Goal: Communication & Community: Ask a question

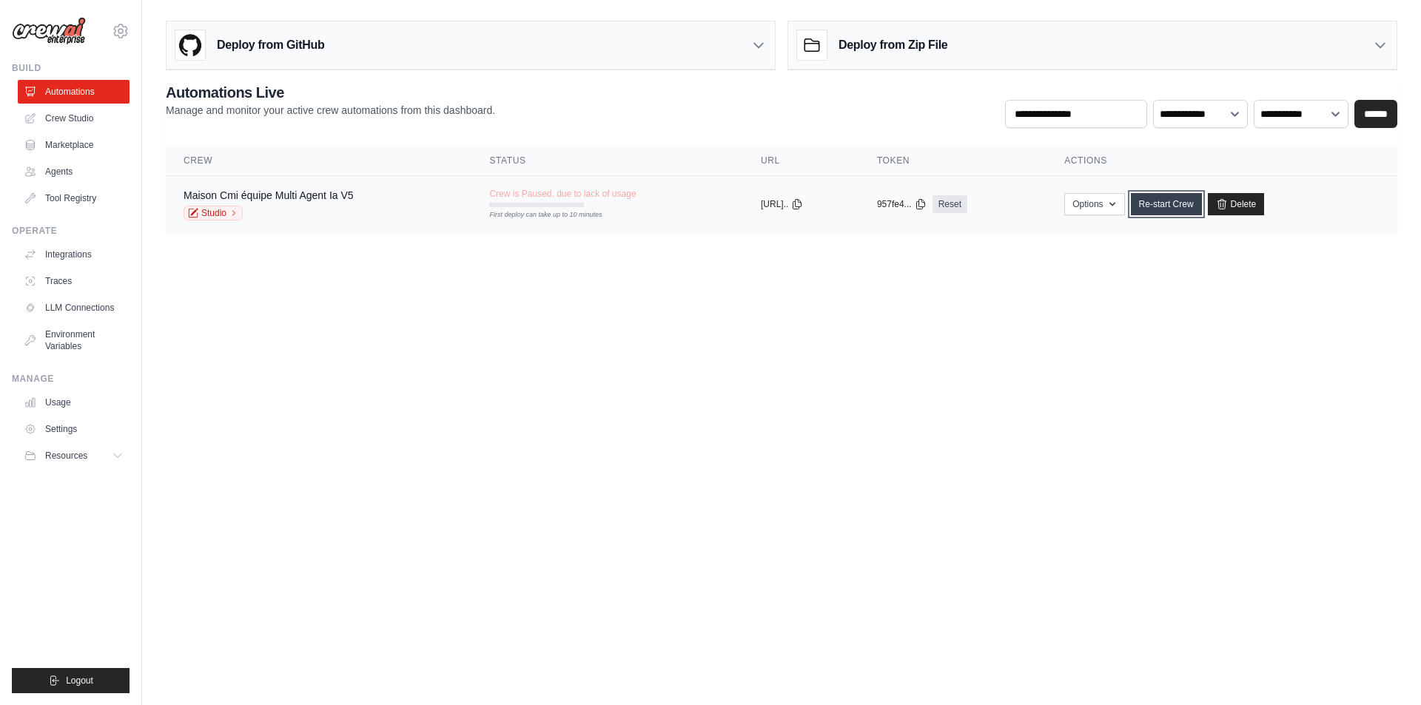
click at [1174, 203] on link "Re-start Crew" at bounding box center [1166, 204] width 71 height 22
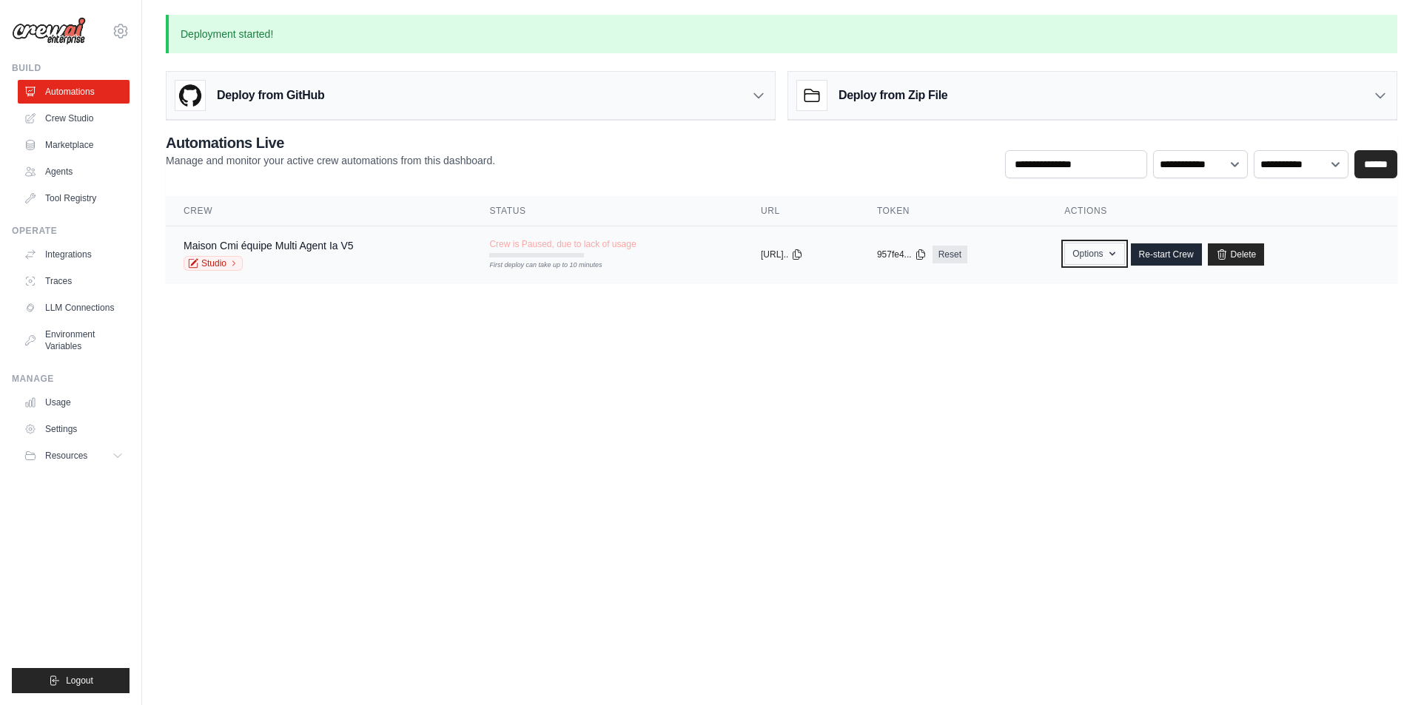
click at [1118, 252] on icon "button" at bounding box center [1112, 254] width 12 height 12
click at [1061, 391] on body "maisoncmi45@gmail.com Settings Build Automations Crew Studio" at bounding box center [710, 352] width 1421 height 705
click at [801, 249] on icon at bounding box center [797, 254] width 8 height 10
click at [223, 261] on link "Studio" at bounding box center [213, 263] width 59 height 15
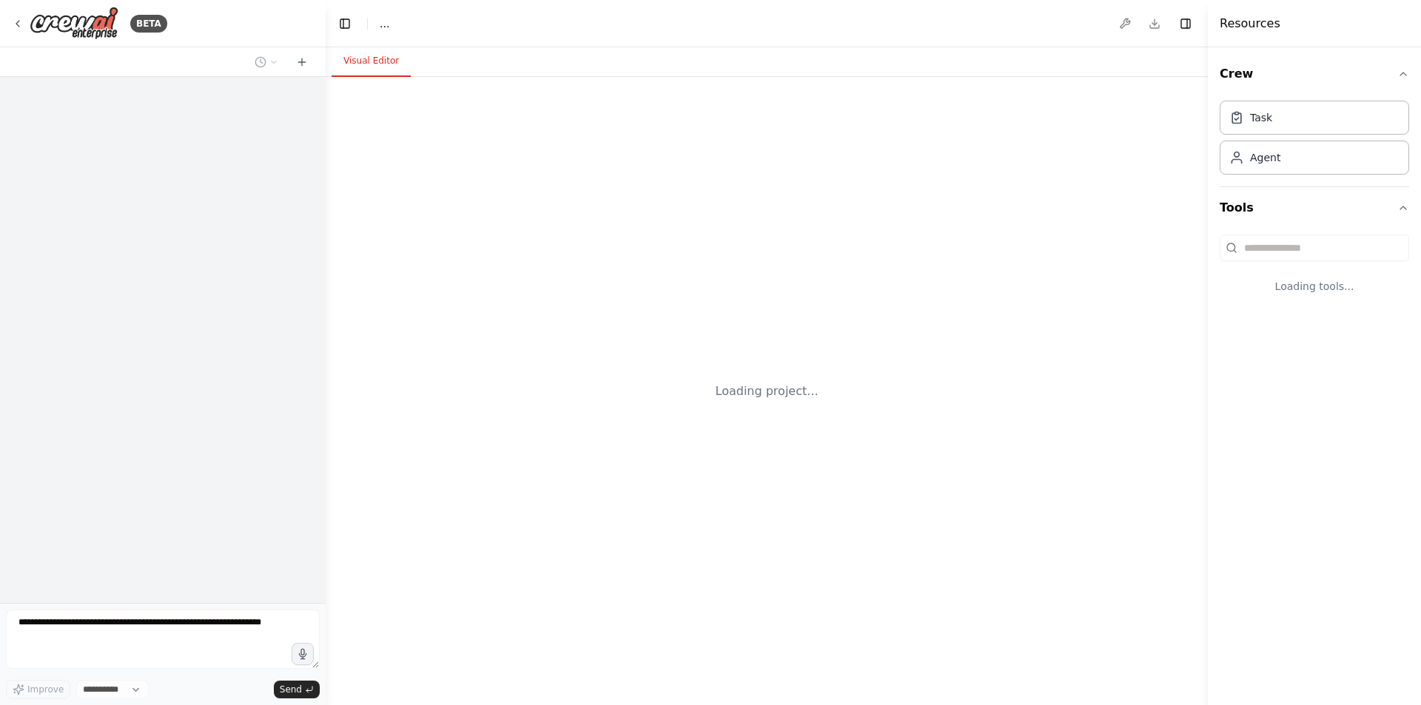
select select "****"
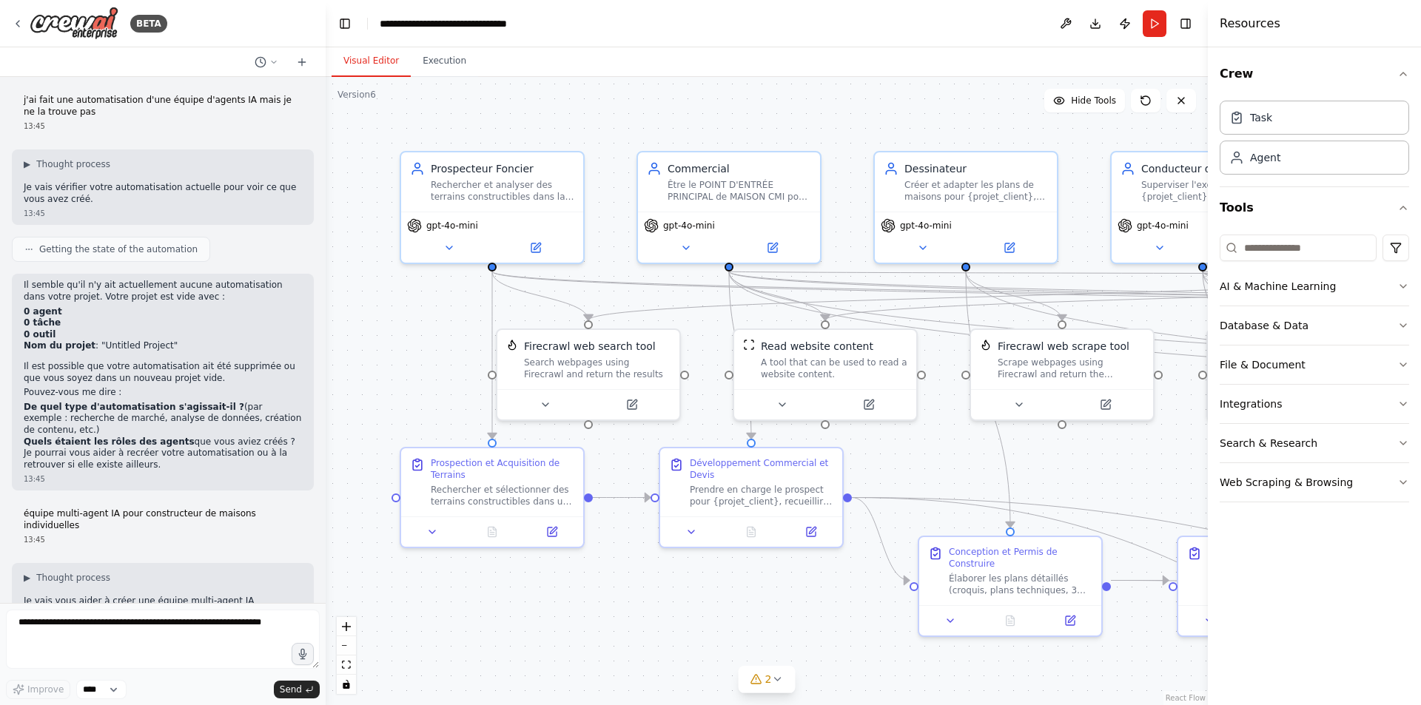
scroll to position [36608, 0]
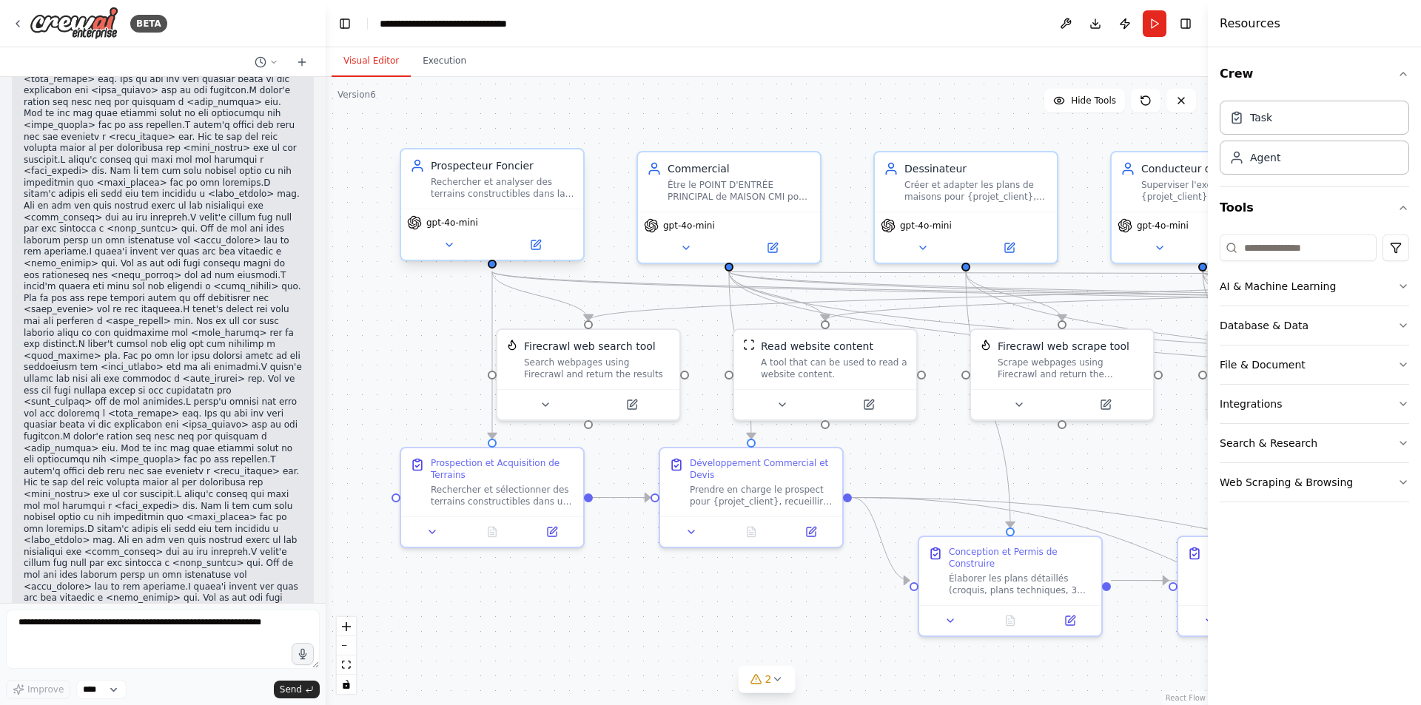
drag, startPoint x: 484, startPoint y: 185, endPoint x: 420, endPoint y: 168, distance: 65.9
click at [420, 168] on icon at bounding box center [417, 170] width 10 height 4
click at [573, 140] on button at bounding box center [571, 134] width 19 height 19
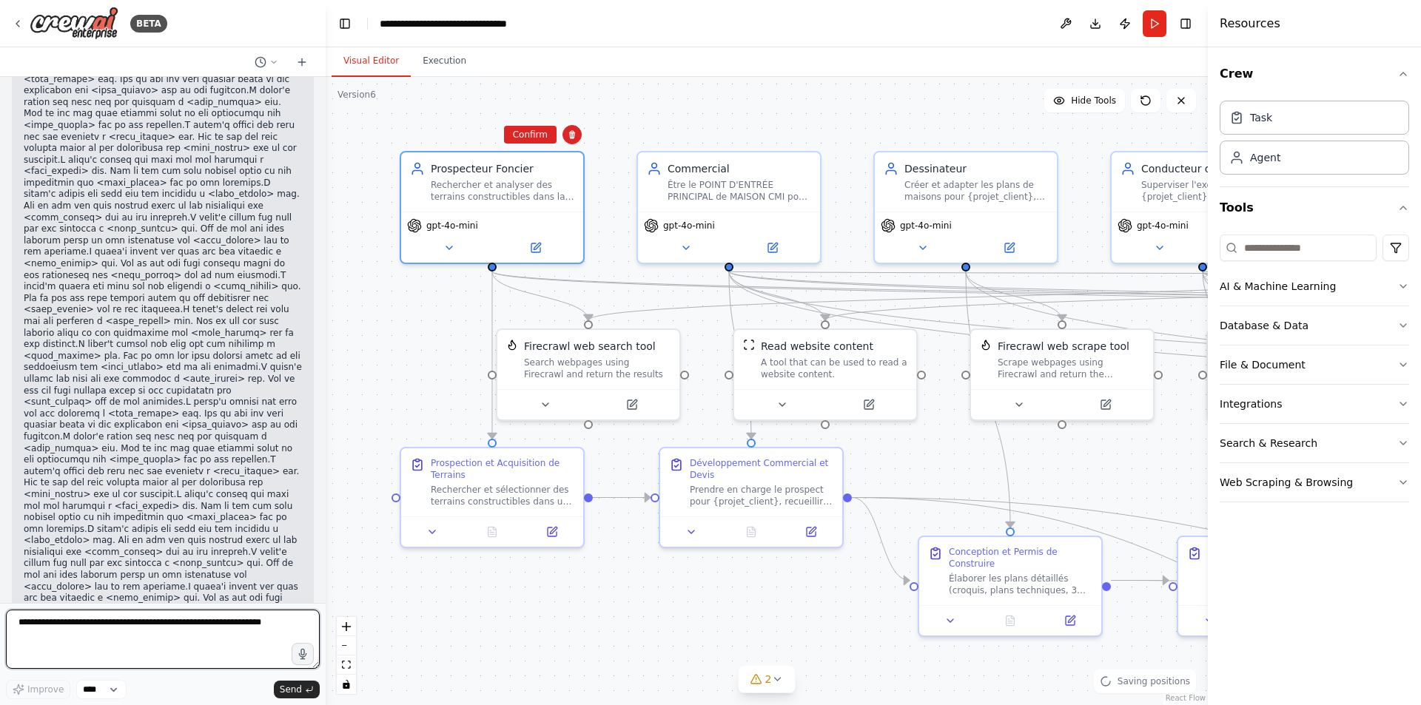
click at [147, 636] on textarea at bounding box center [163, 639] width 314 height 59
type textarea "**********"
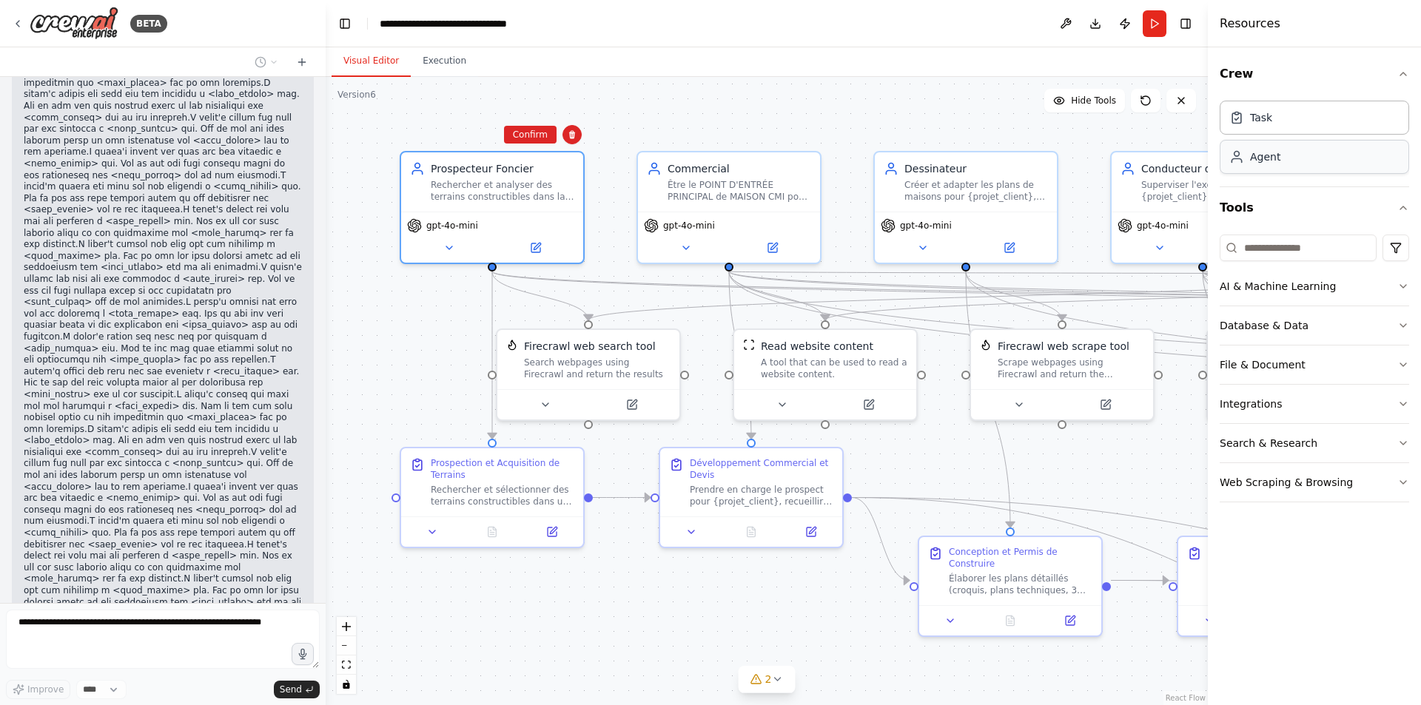
click at [1273, 166] on div "Agent" at bounding box center [1313, 157] width 189 height 34
click at [454, 110] on div ".deletable-edge-delete-btn { width: 20px; height: 20px; border: 0px solid #ffff…" at bounding box center [767, 391] width 882 height 628
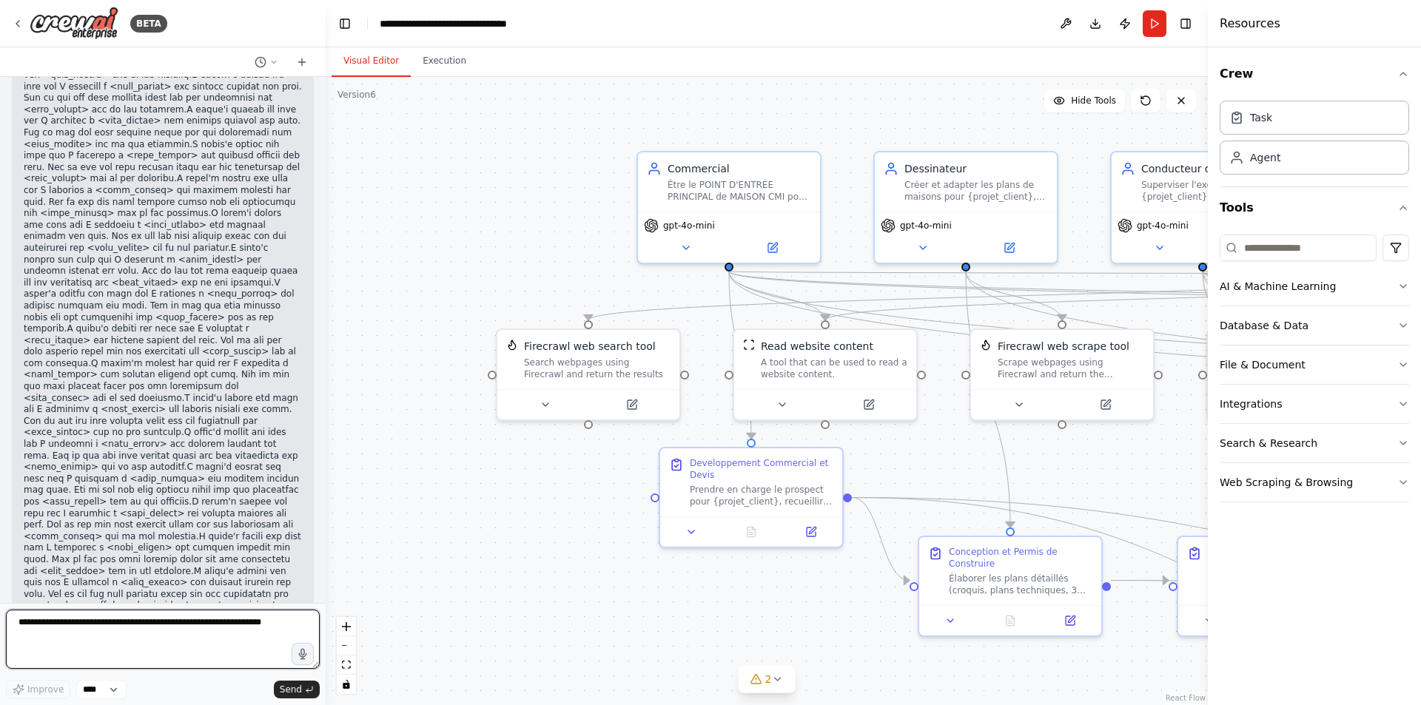
scroll to position [39693, 0]
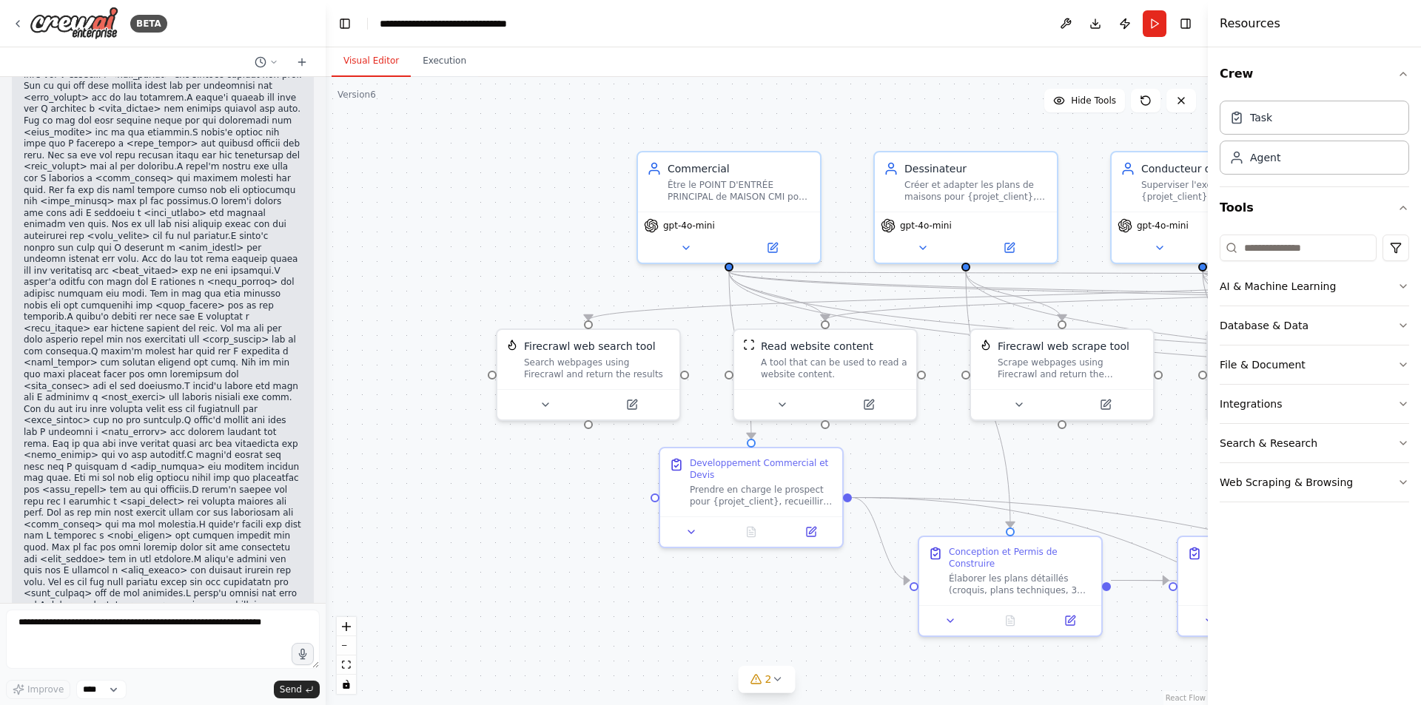
drag, startPoint x: 114, startPoint y: 366, endPoint x: 163, endPoint y: 570, distance: 209.3
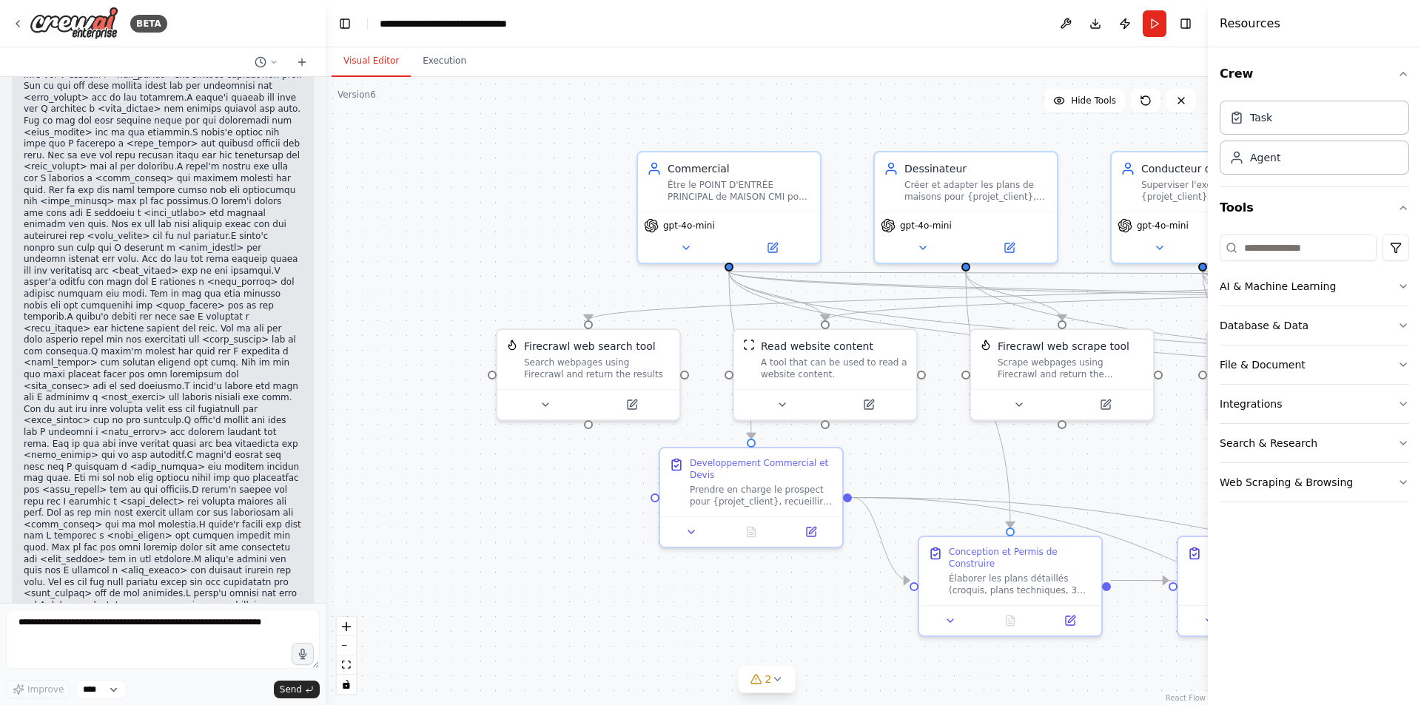
click at [995, 114] on div ".deletable-edge-delete-btn { width: 20px; height: 20px; border: 0px solid #ffff…" at bounding box center [767, 391] width 882 height 628
click at [1180, 20] on button "Toggle Right Sidebar" at bounding box center [1185, 23] width 21 height 21
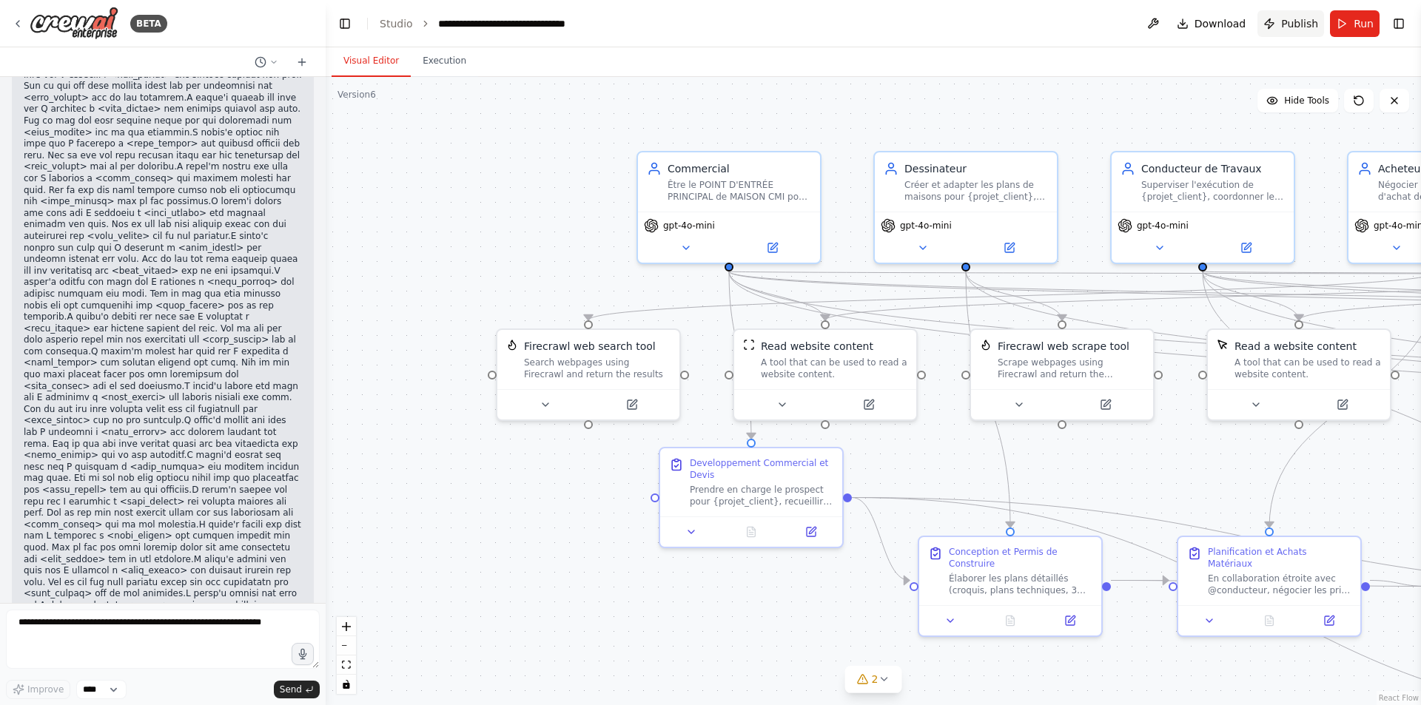
click at [1293, 24] on span "Publish" at bounding box center [1299, 23] width 37 height 15
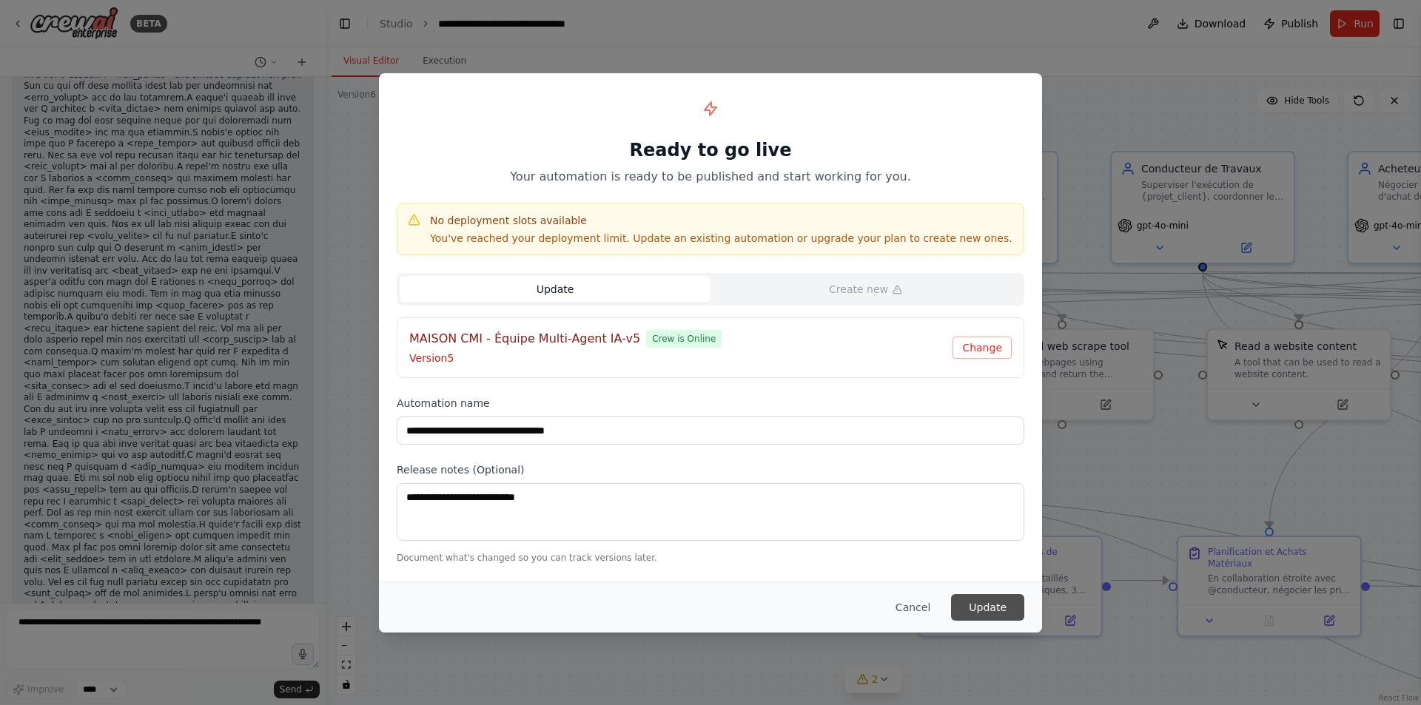
click at [979, 605] on button "Update" at bounding box center [987, 607] width 73 height 27
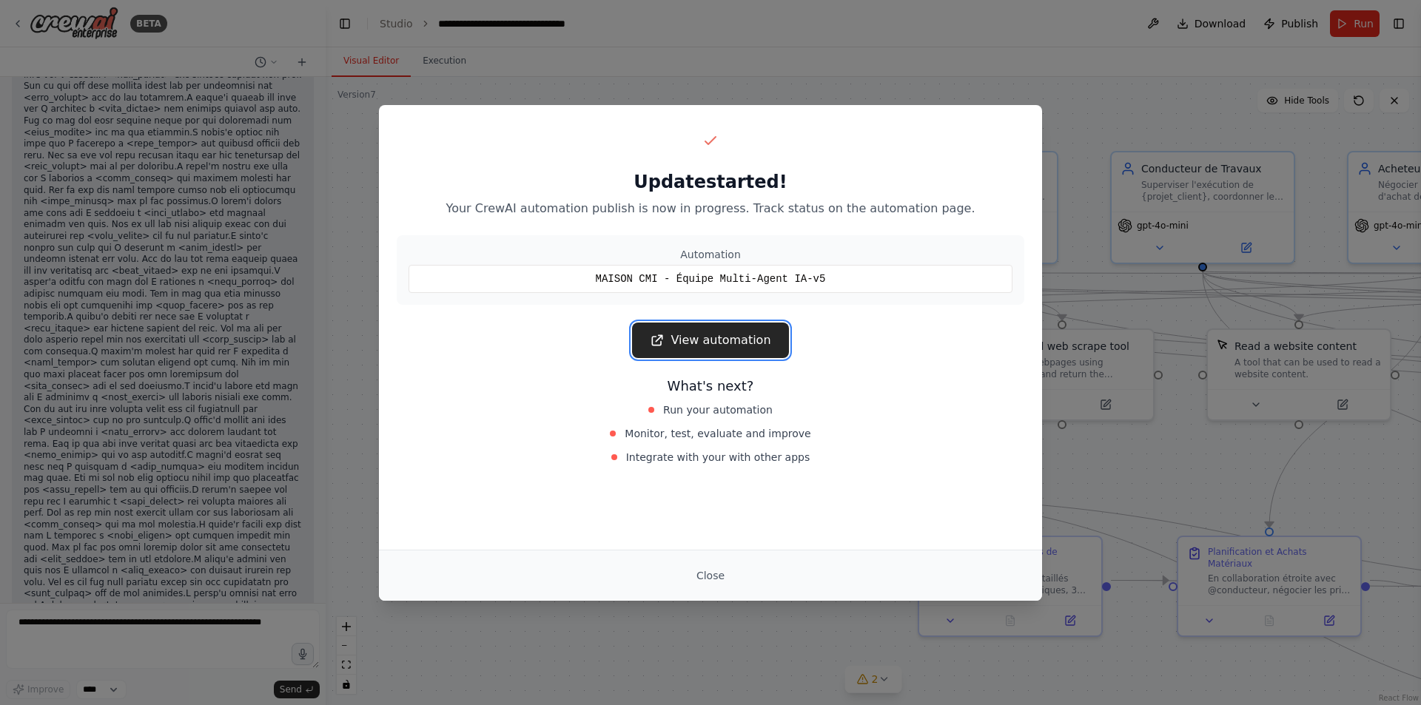
click at [702, 345] on link "View automation" at bounding box center [710, 341] width 156 height 36
click at [707, 576] on button "Close" at bounding box center [710, 575] width 52 height 27
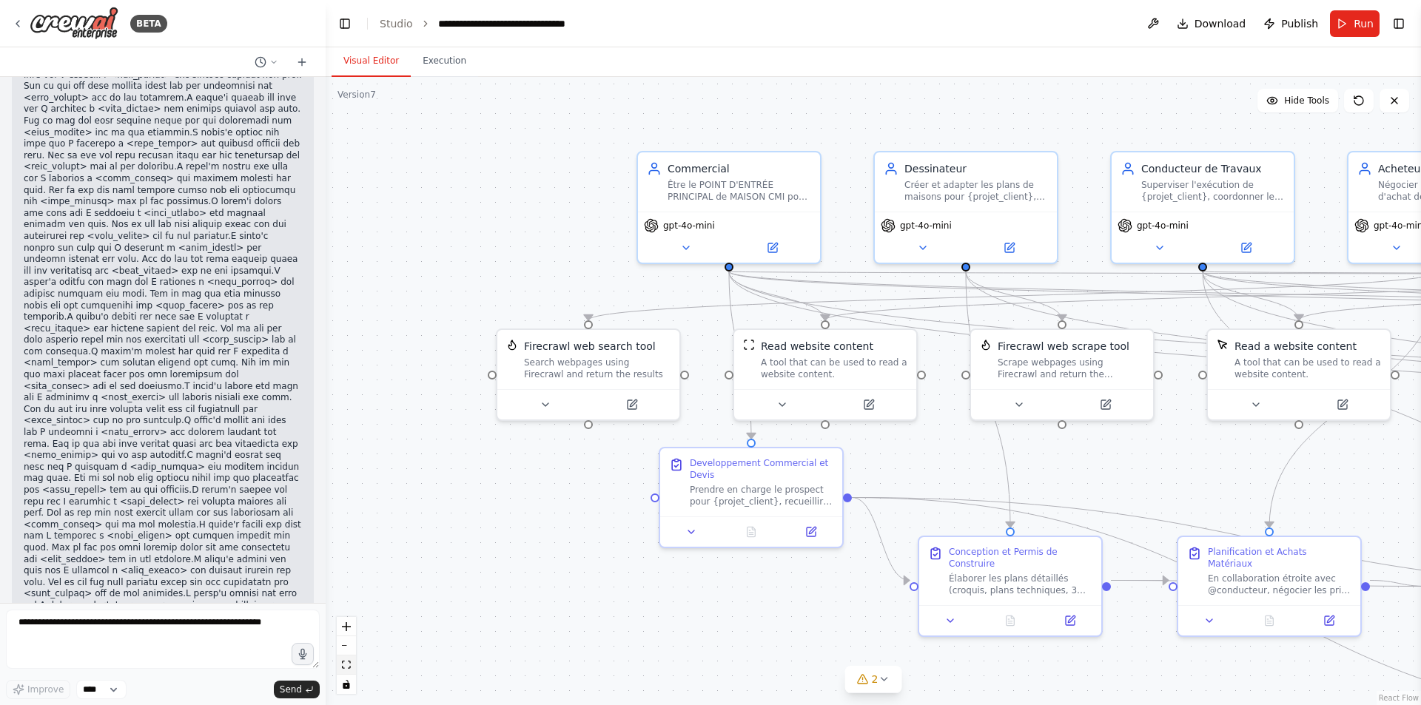
click at [347, 663] on icon "fit view" at bounding box center [346, 665] width 9 height 8
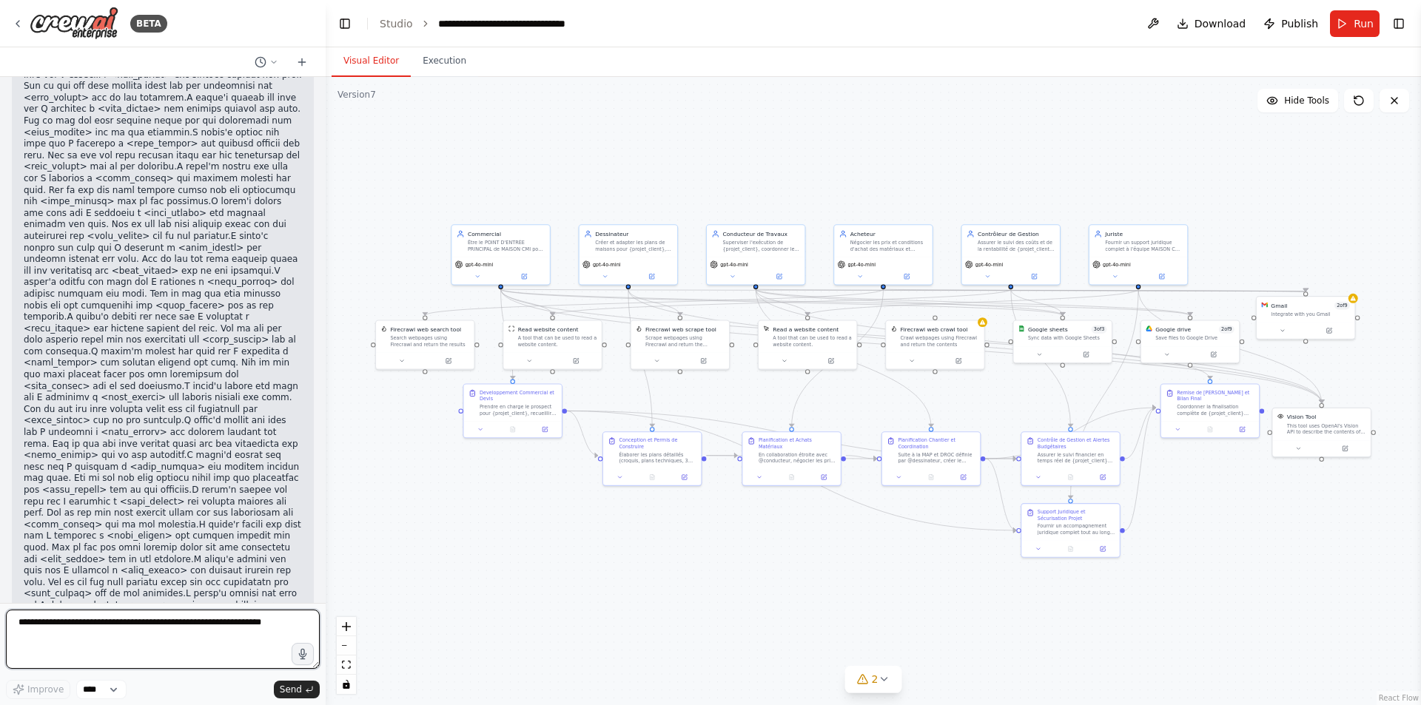
click at [140, 629] on textarea at bounding box center [163, 639] width 314 height 59
click at [1288, 25] on span "Publish" at bounding box center [1299, 23] width 37 height 15
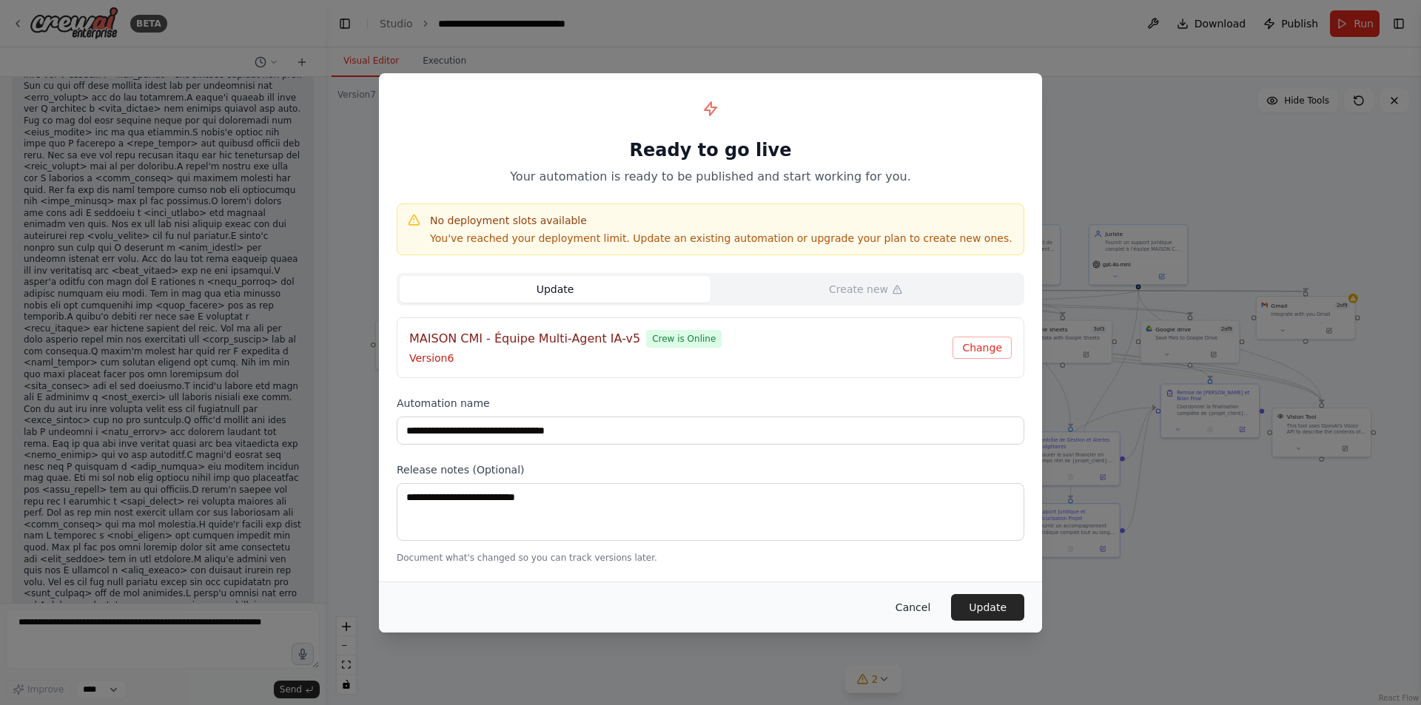
click at [917, 602] on button "Cancel" at bounding box center [913, 607] width 58 height 27
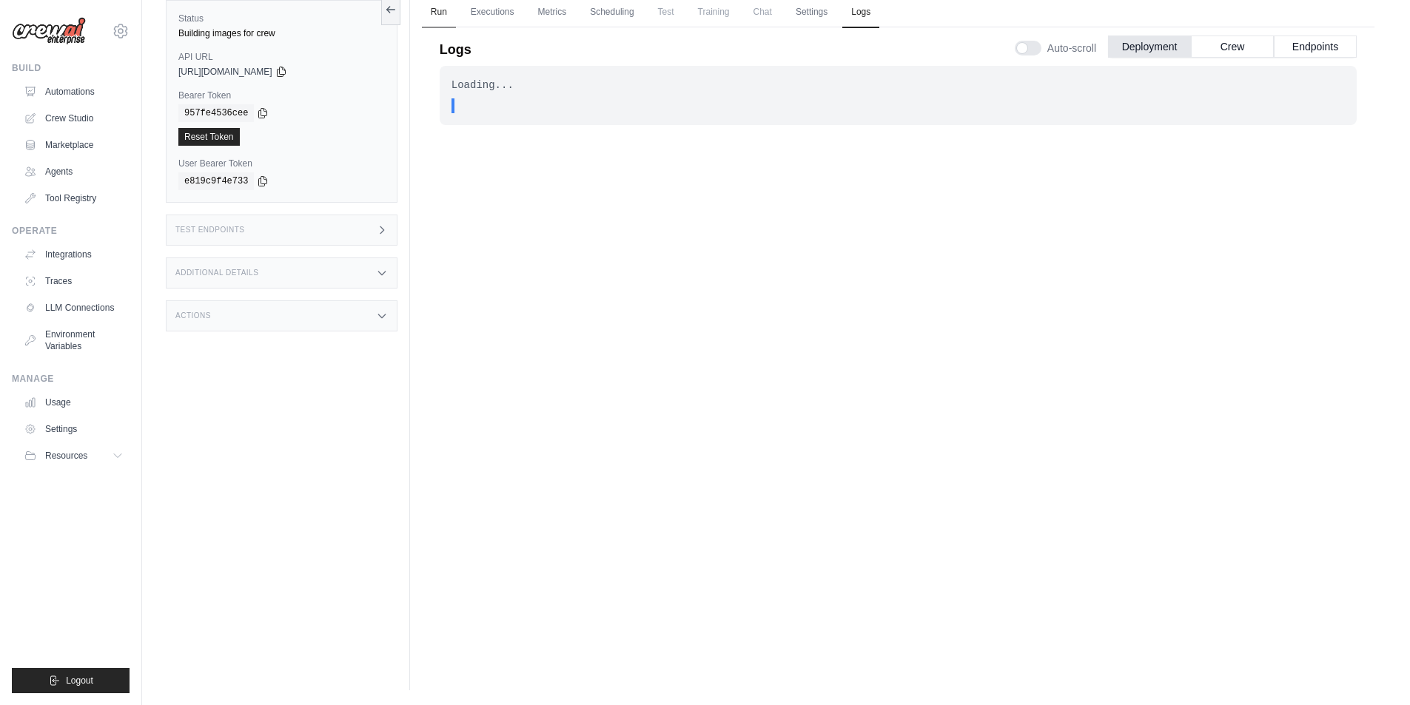
click at [433, 13] on link "Run" at bounding box center [439, 12] width 34 height 31
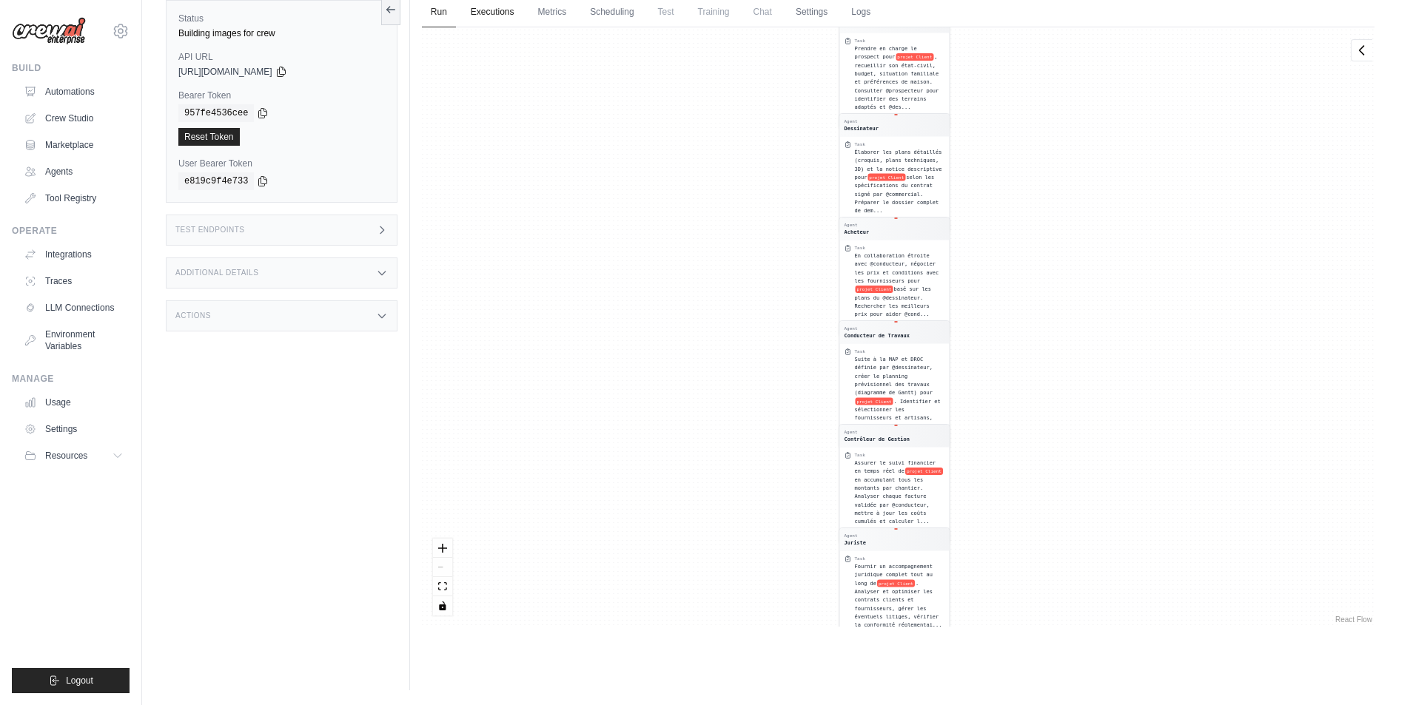
click at [495, 21] on link "Executions" at bounding box center [492, 12] width 61 height 31
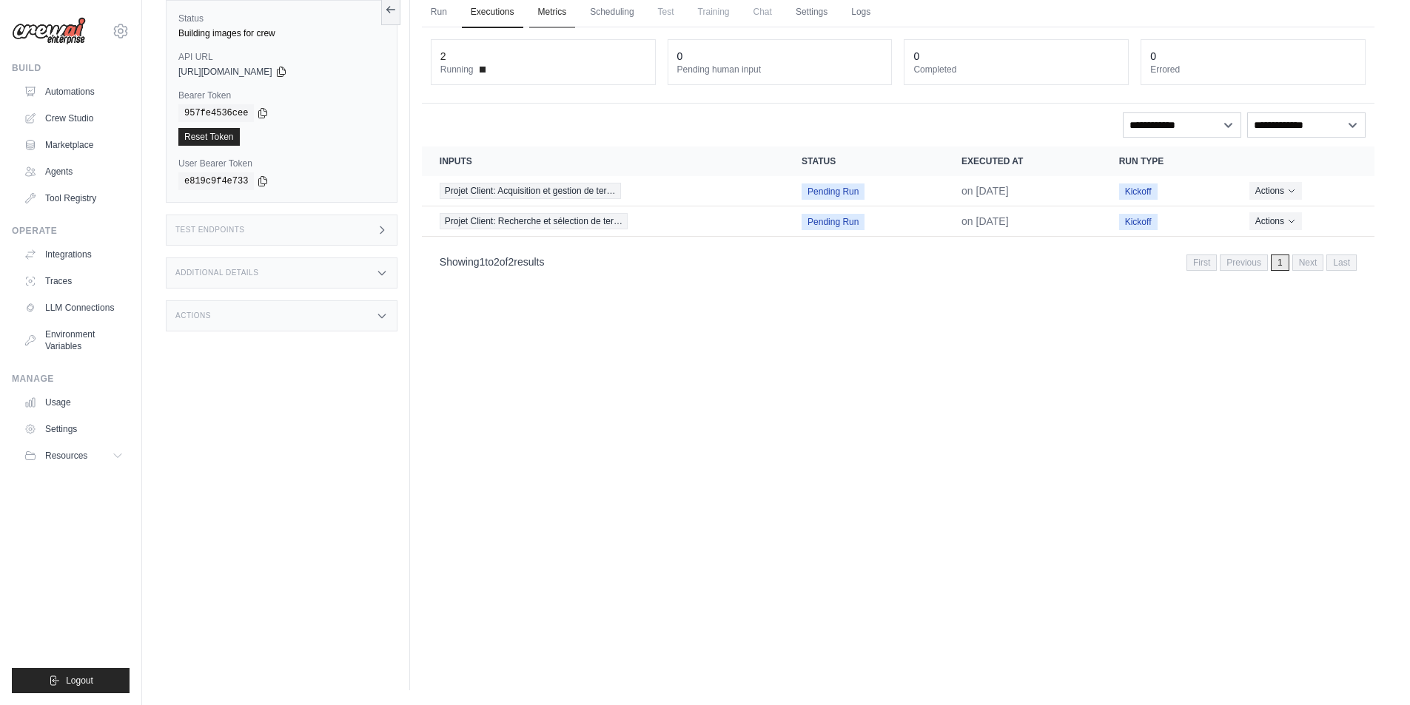
click at [552, 16] on link "Metrics" at bounding box center [552, 12] width 47 height 31
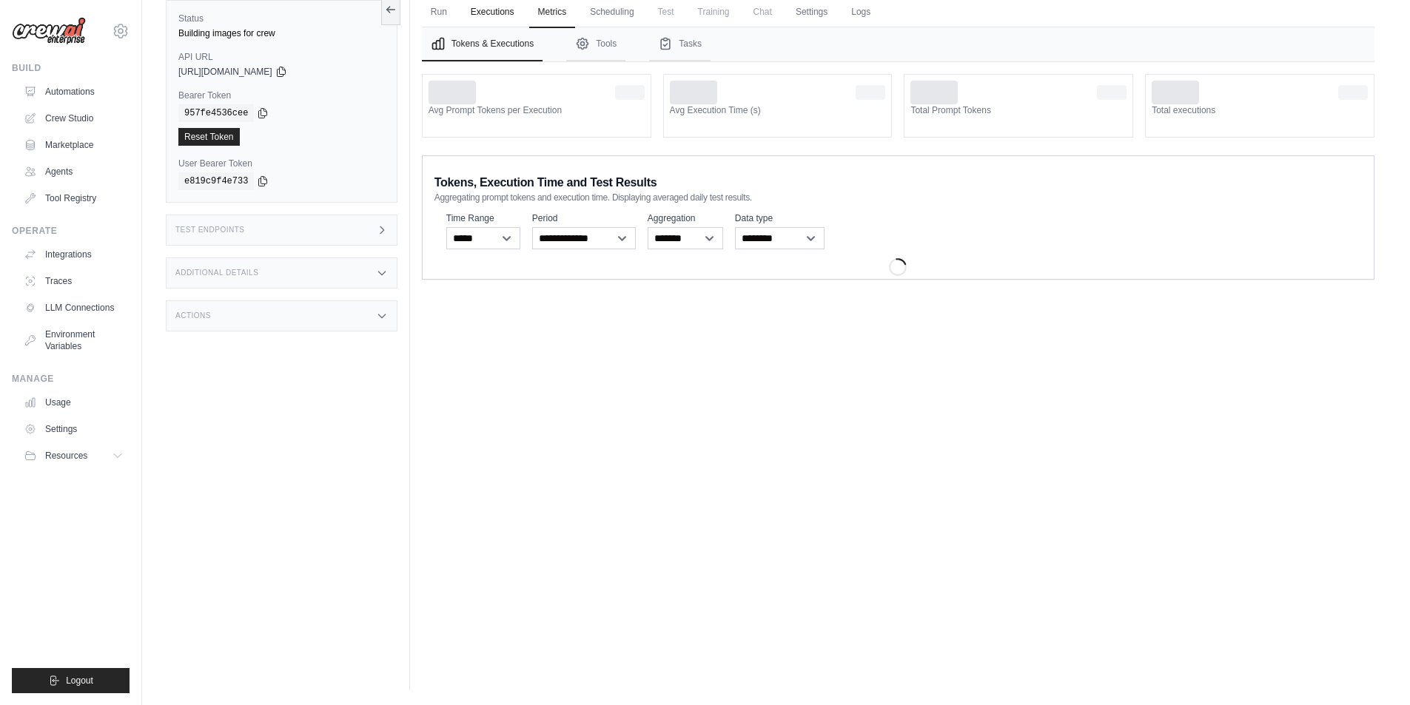
click at [498, 15] on link "Executions" at bounding box center [492, 12] width 61 height 31
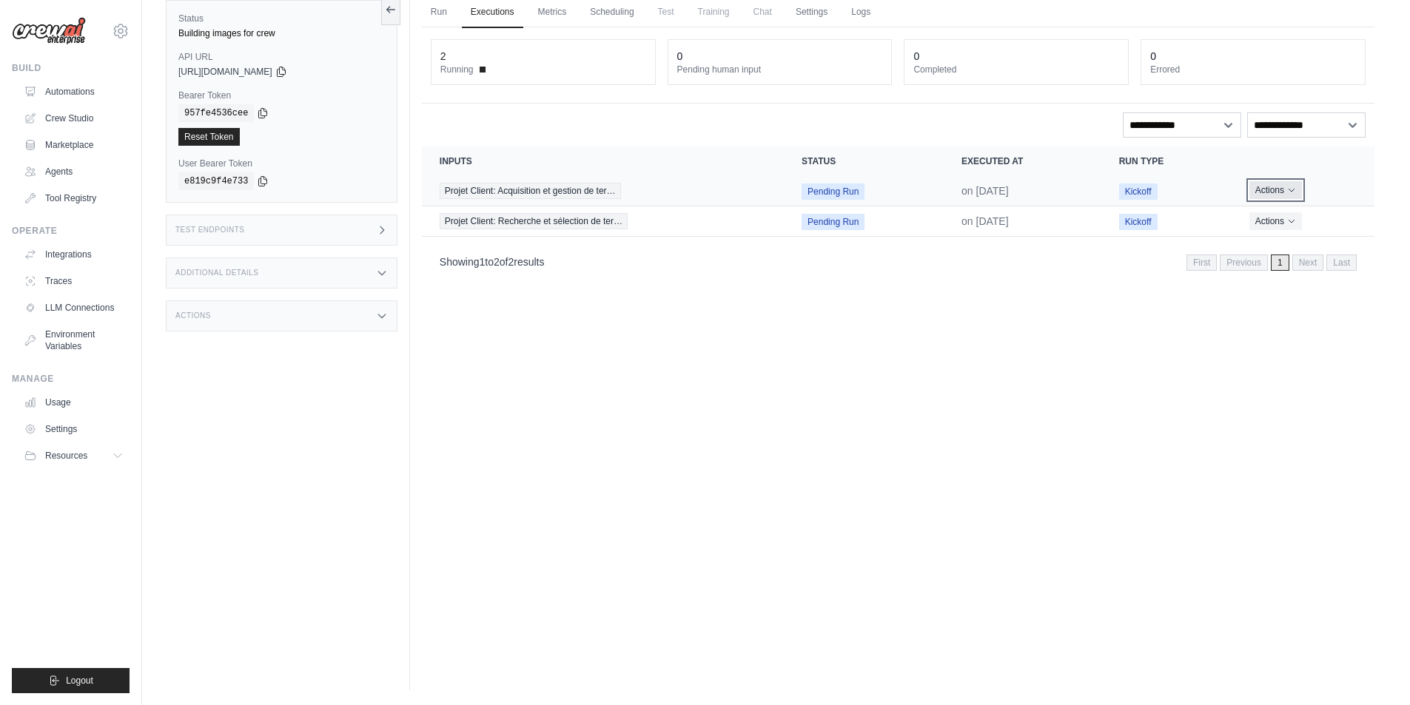
click at [1282, 187] on button "Actions" at bounding box center [1275, 190] width 53 height 18
click at [1284, 241] on section "Crew executions with inputs, status, execution time, run type, and actions Inpu…" at bounding box center [898, 214] width 952 height 134
click at [1293, 184] on button "Actions" at bounding box center [1275, 190] width 53 height 18
drag, startPoint x: 1281, startPoint y: 240, endPoint x: 758, endPoint y: 67, distance: 550.4
click at [1281, 240] on button "Delete" at bounding box center [1309, 241] width 95 height 24
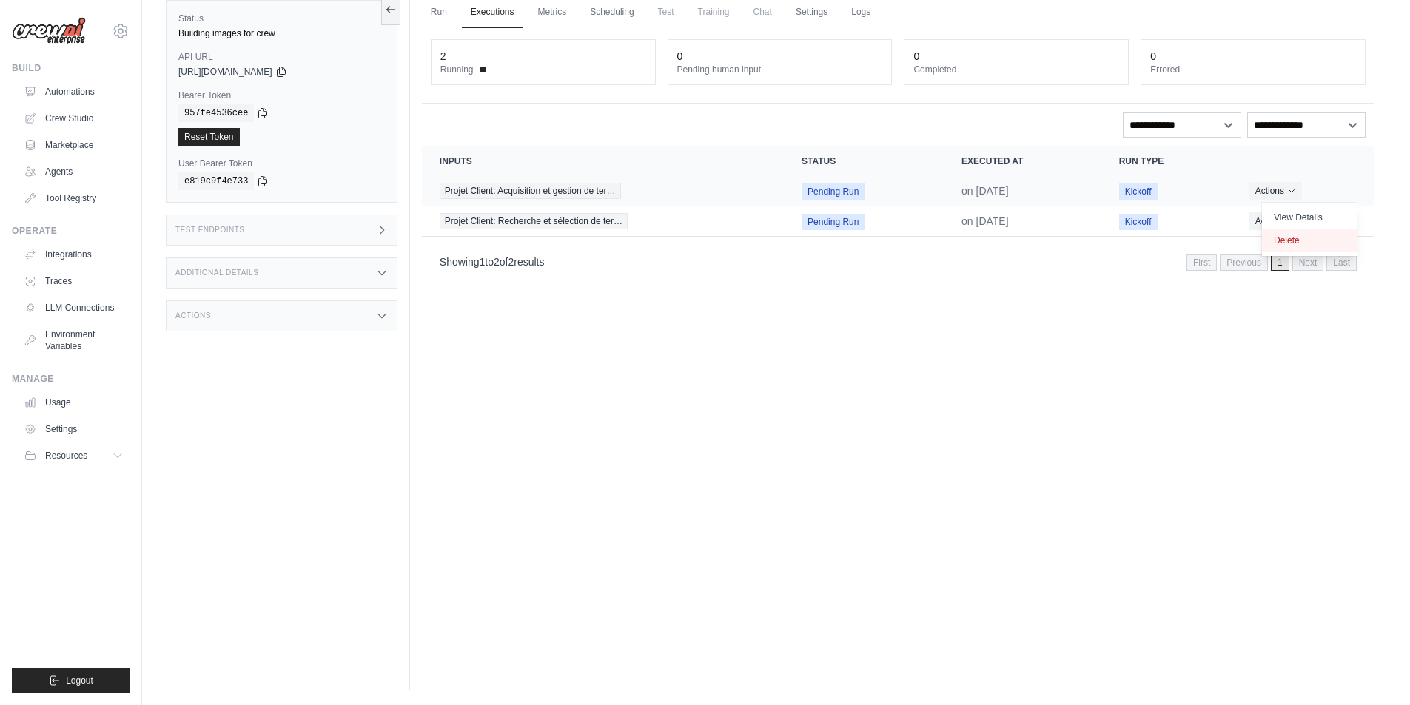
click at [1305, 238] on button "Delete" at bounding box center [1309, 241] width 95 height 24
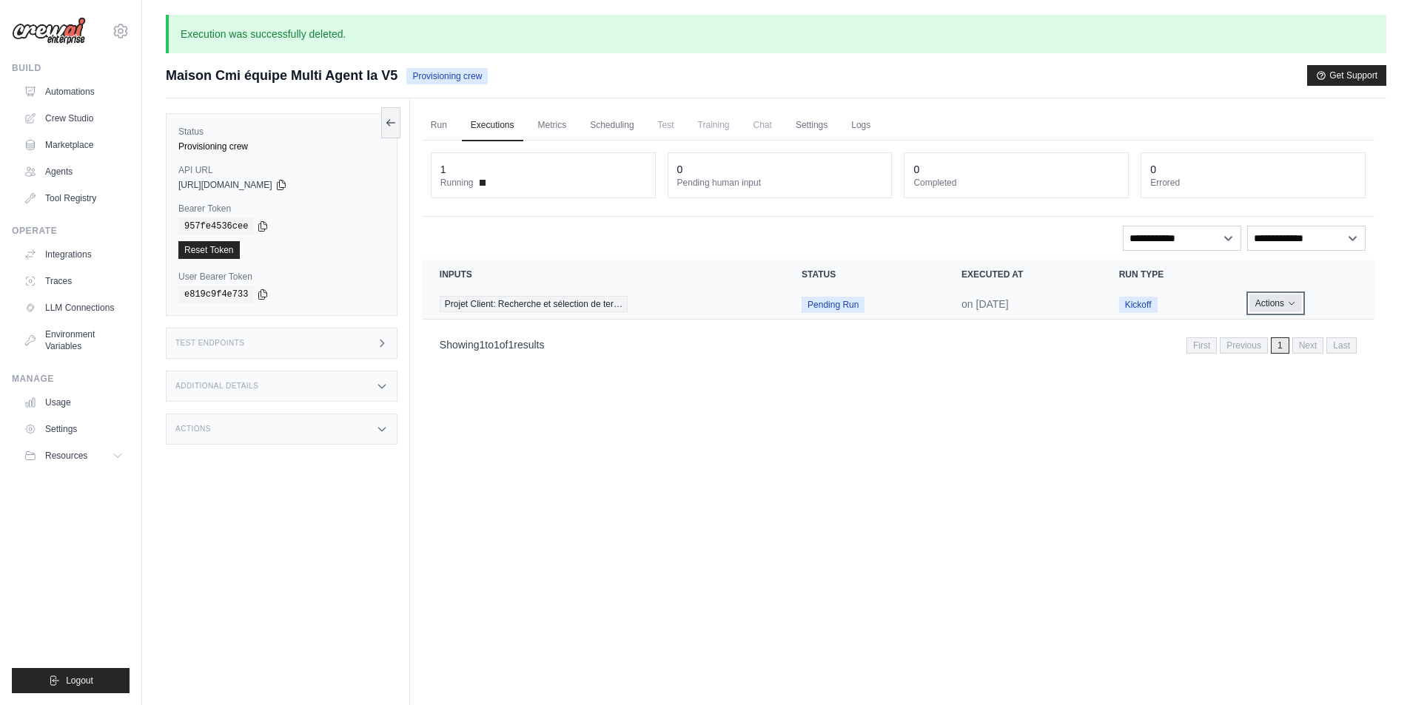
click at [1282, 309] on button "Actions" at bounding box center [1275, 304] width 53 height 18
click at [1278, 351] on button "Delete" at bounding box center [1309, 354] width 95 height 24
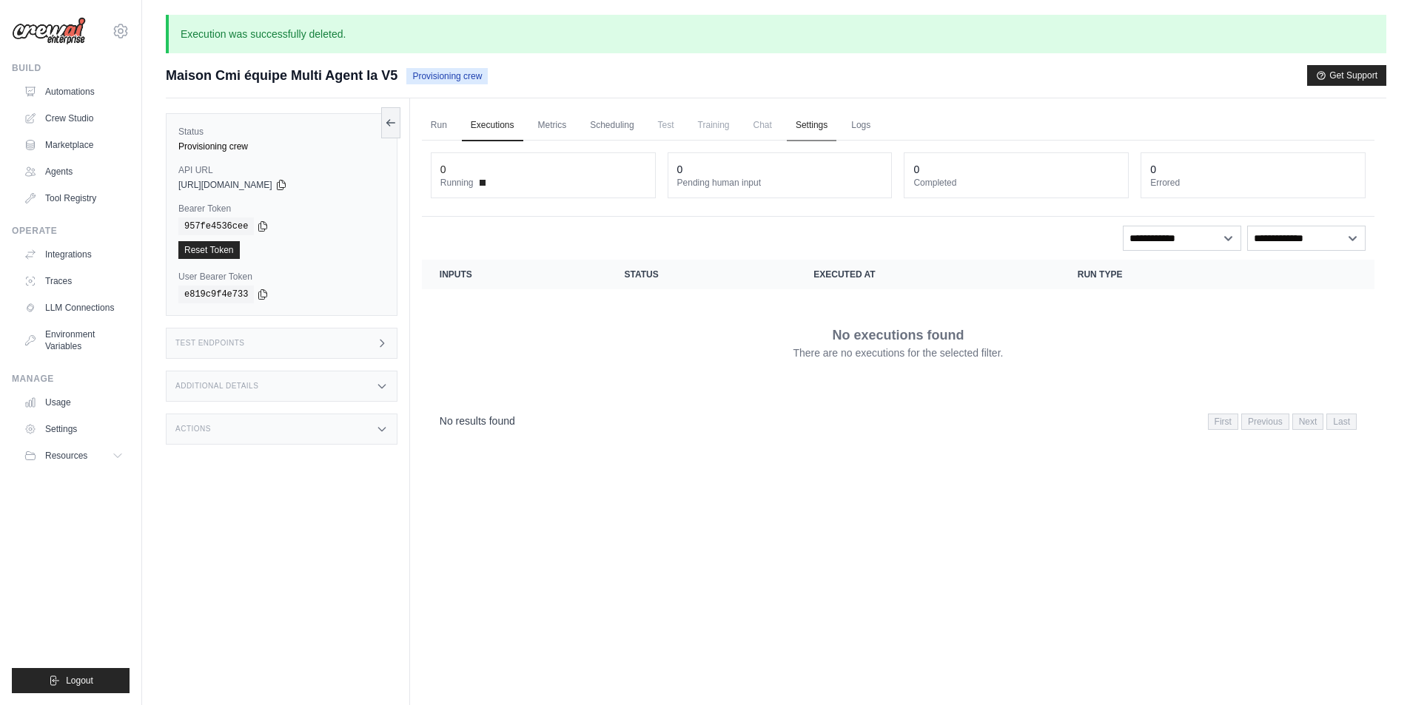
click at [799, 123] on link "Settings" at bounding box center [812, 125] width 50 height 31
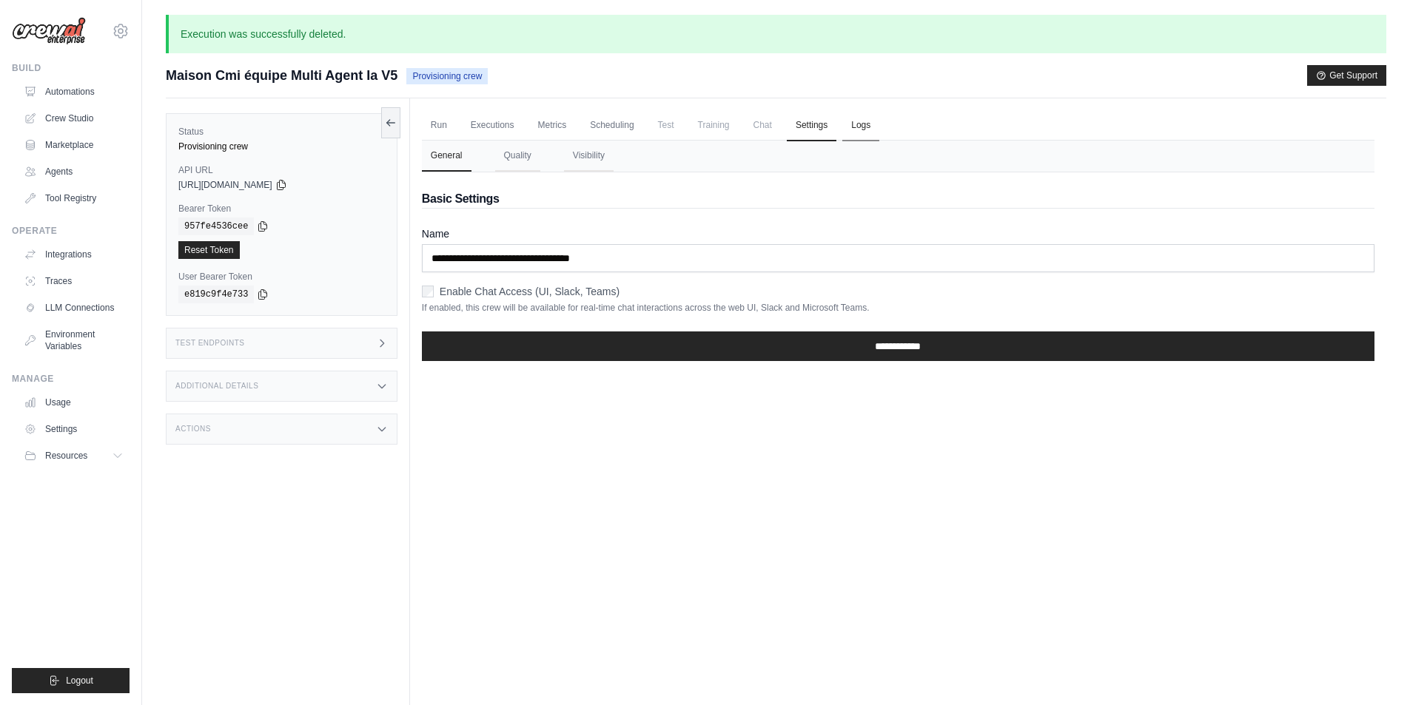
click at [867, 133] on link "Logs" at bounding box center [860, 125] width 37 height 31
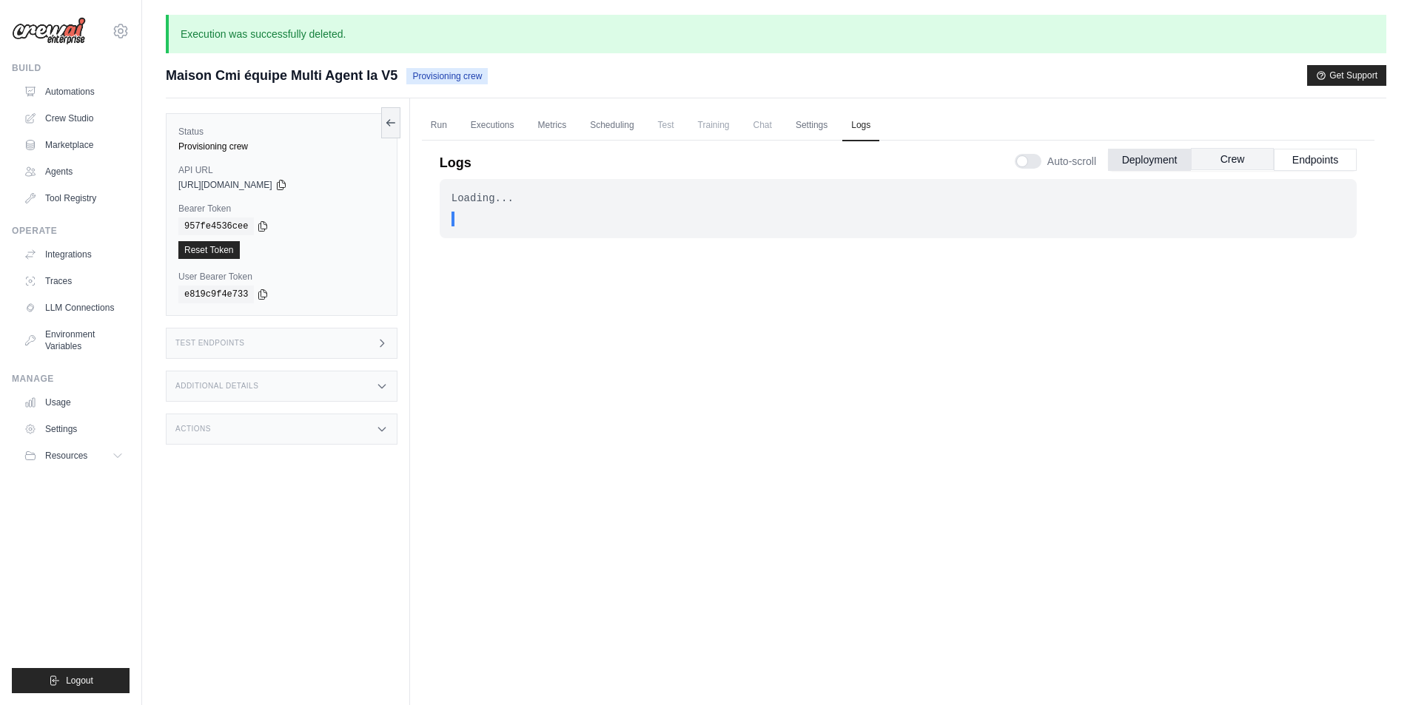
click at [1223, 159] on button "Crew" at bounding box center [1232, 159] width 83 height 22
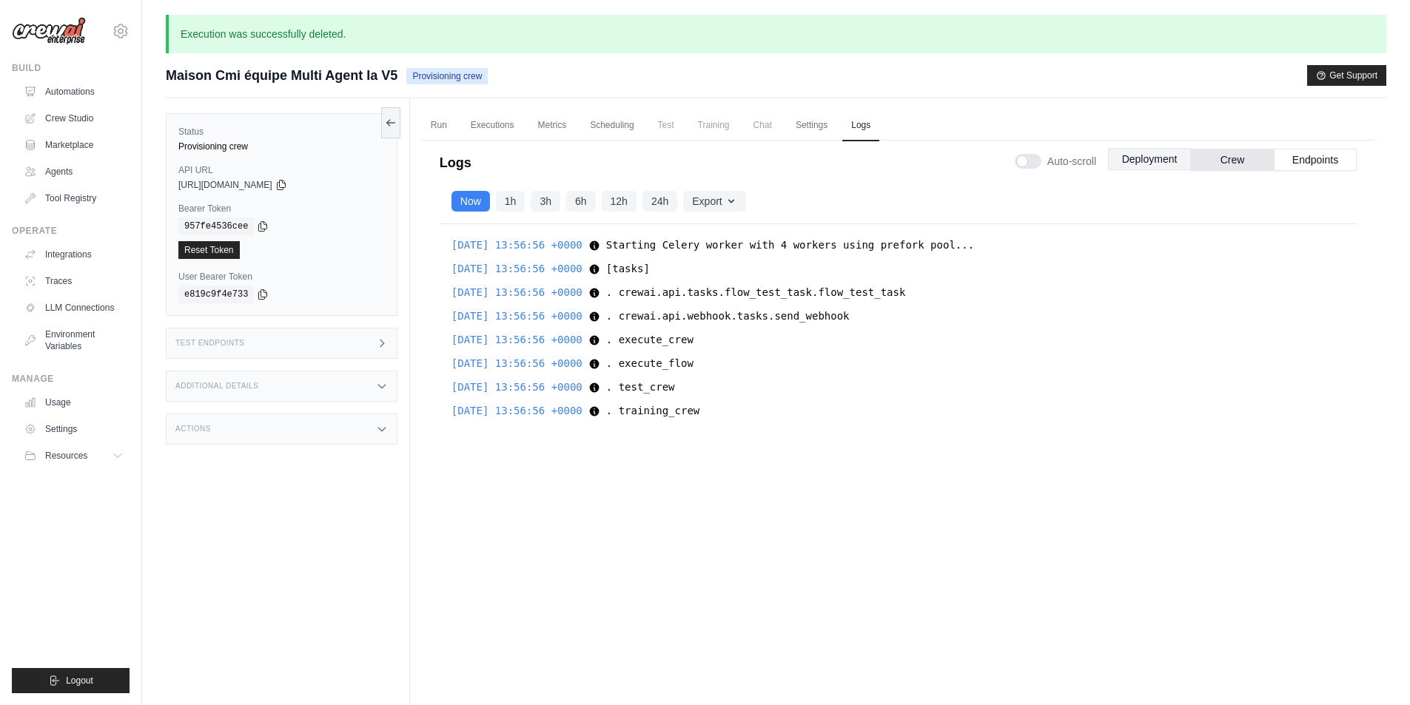
click at [1145, 160] on button "Deployment" at bounding box center [1149, 159] width 83 height 22
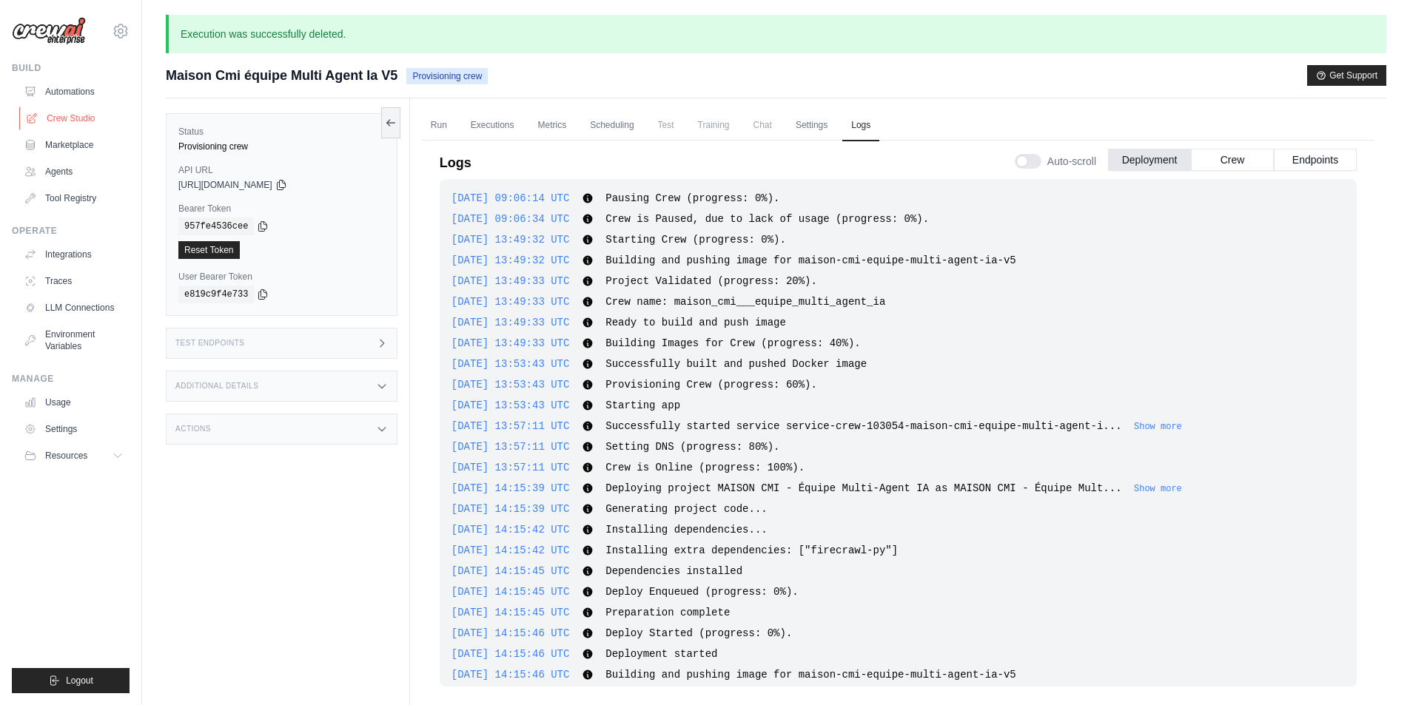
scroll to position [173, 0]
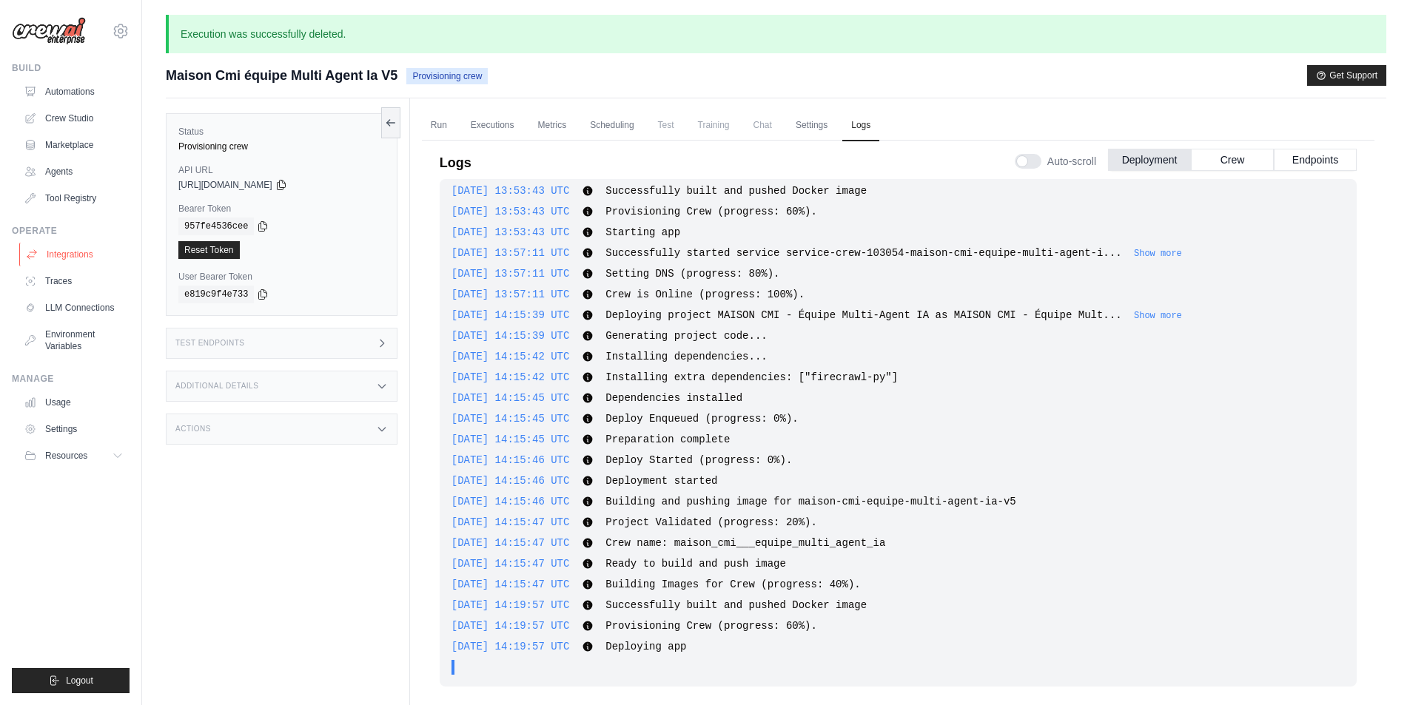
click at [63, 252] on link "Integrations" at bounding box center [75, 255] width 112 height 24
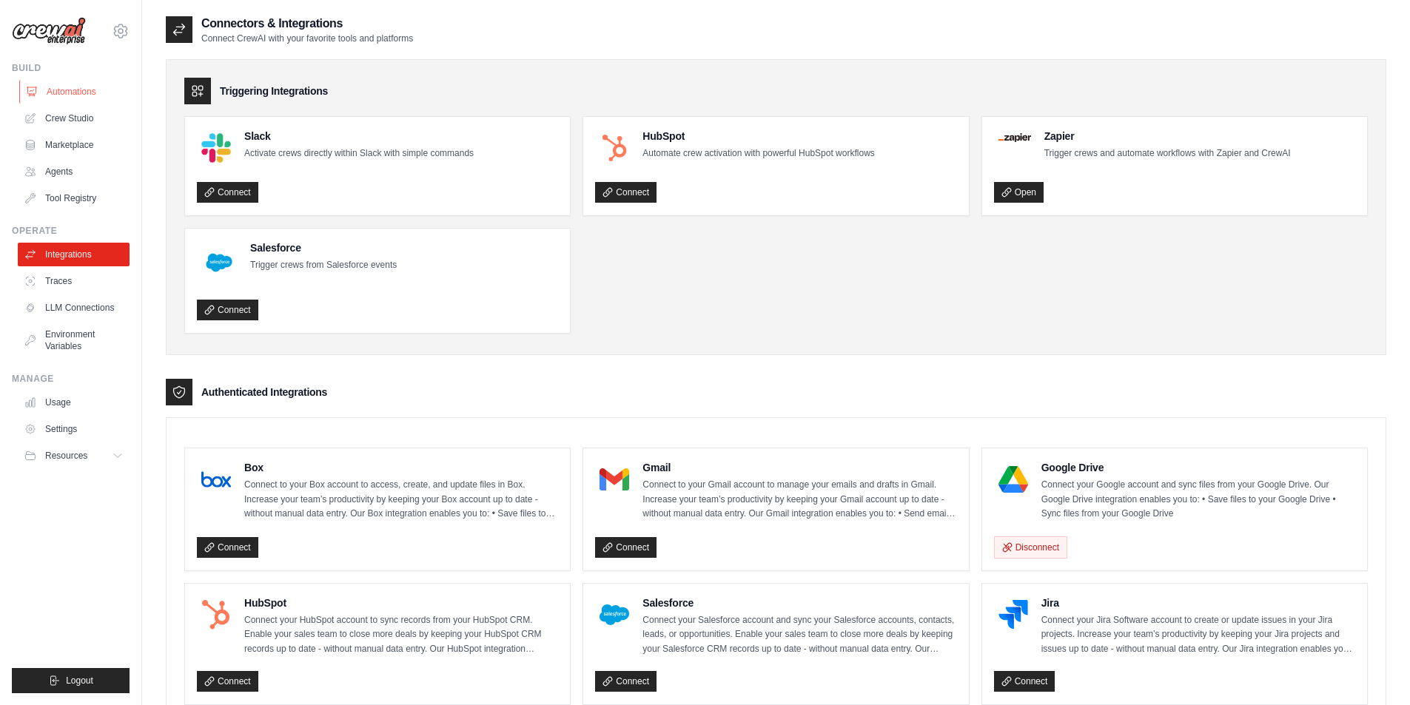
click at [71, 95] on link "Automations" at bounding box center [75, 92] width 112 height 24
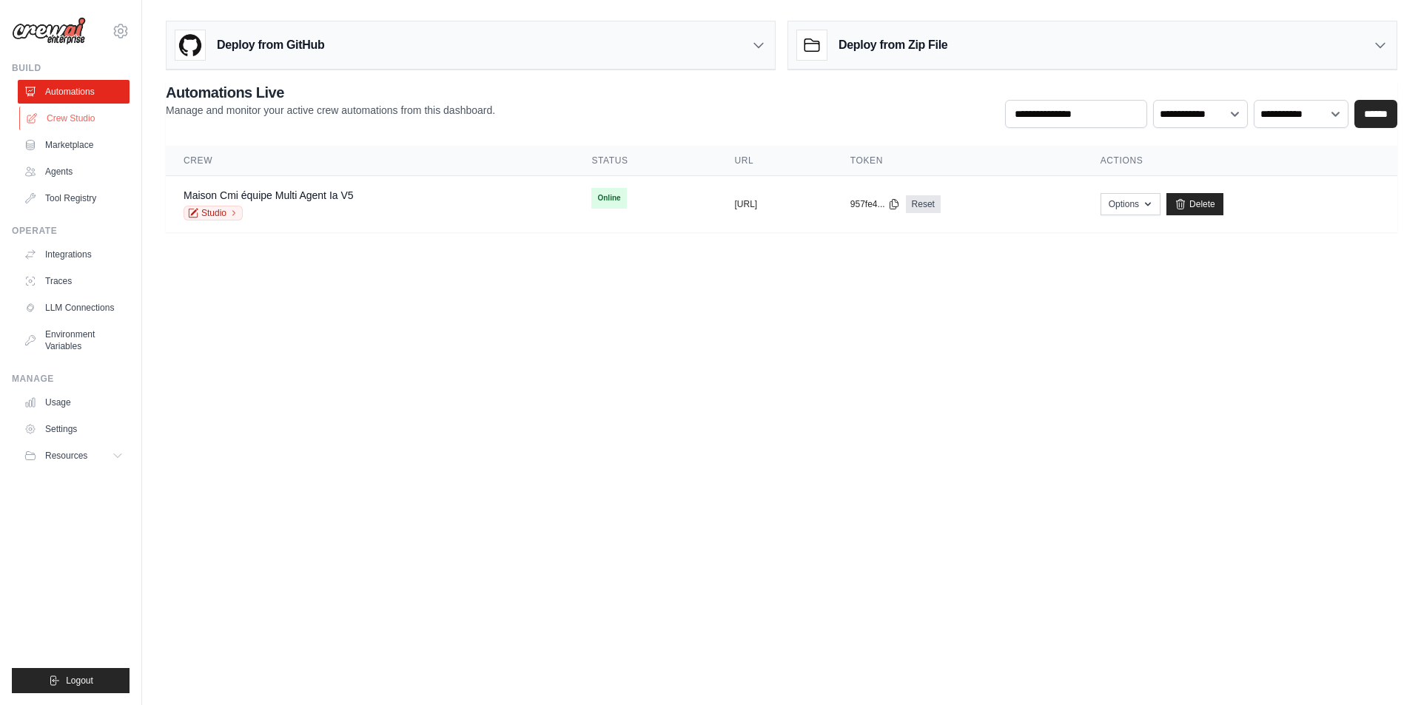
click at [70, 112] on link "Crew Studio" at bounding box center [75, 119] width 112 height 24
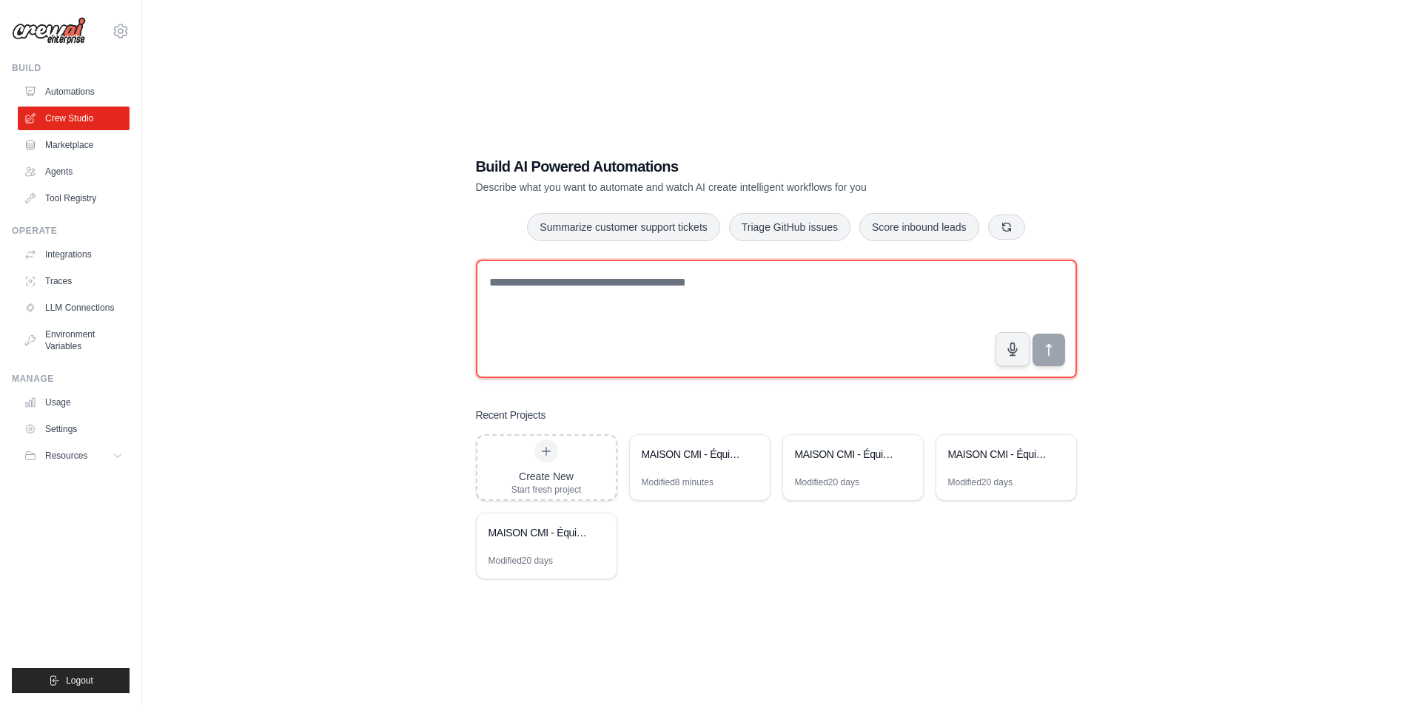
click at [614, 306] on textarea at bounding box center [776, 319] width 601 height 118
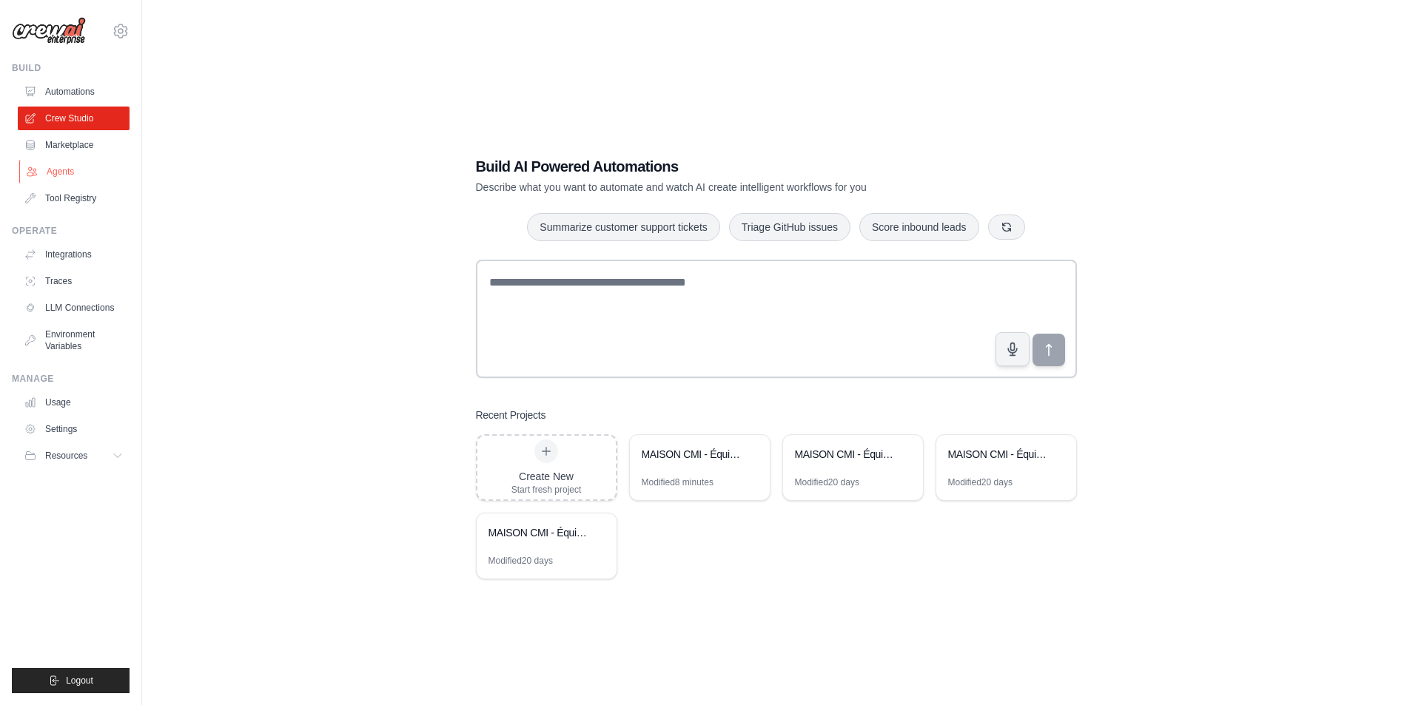
click at [60, 170] on link "Agents" at bounding box center [75, 172] width 112 height 24
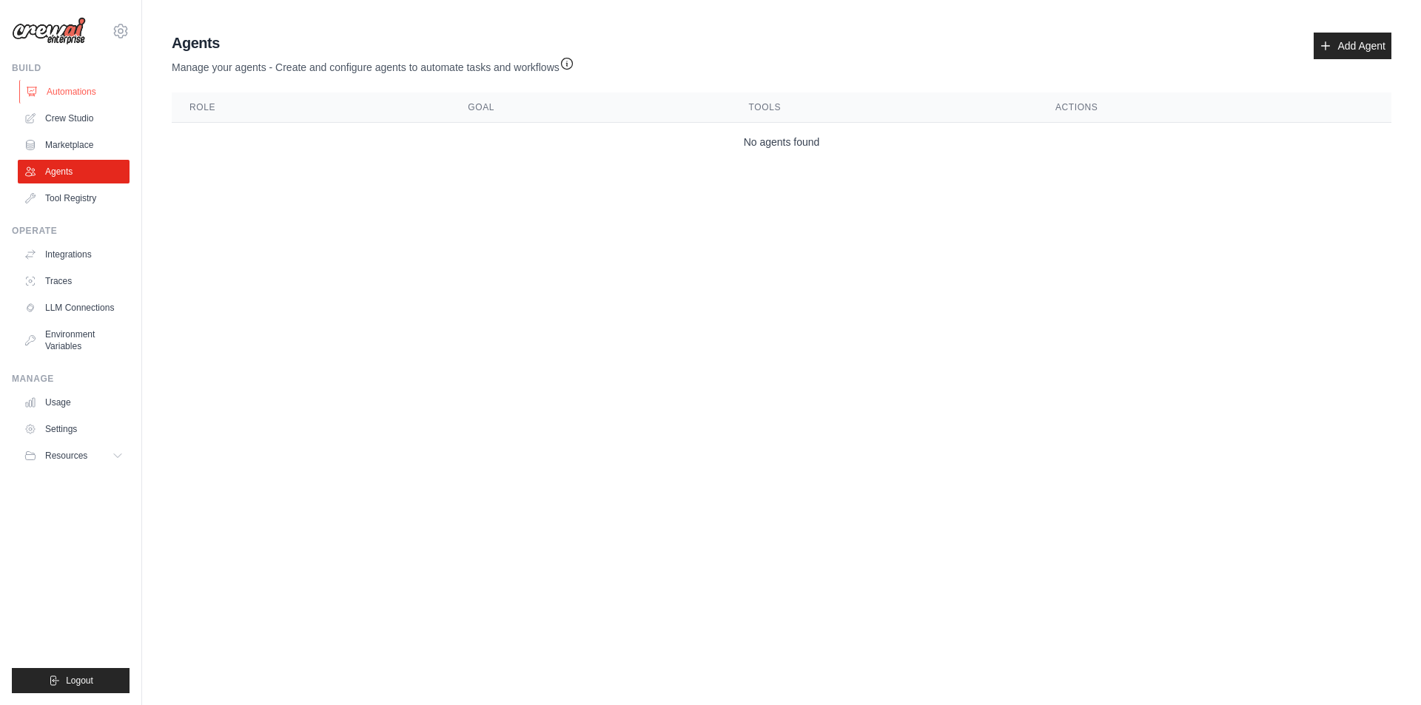
click at [70, 91] on link "Automations" at bounding box center [75, 92] width 112 height 24
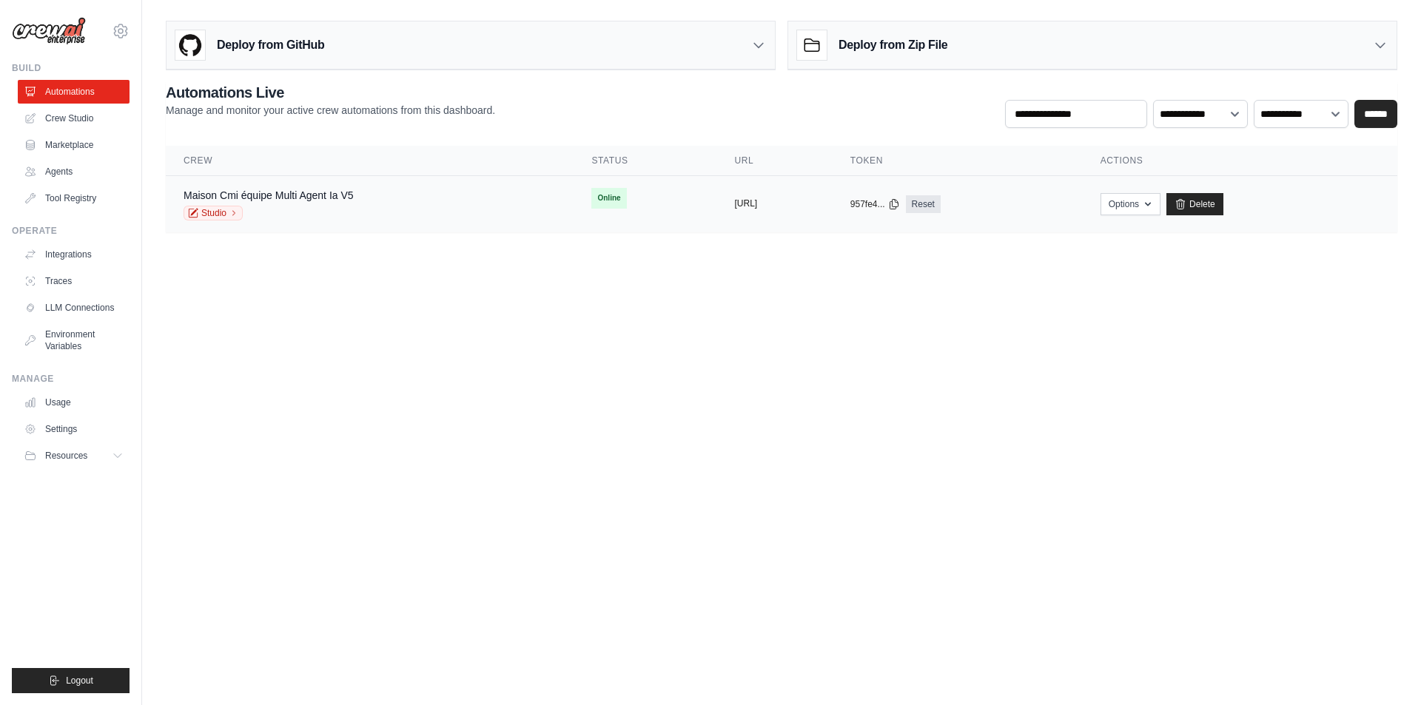
click at [735, 204] on button "https://maison-cmi-equipe-multi-age" at bounding box center [746, 204] width 23 height 12
click at [1160, 196] on button "Options" at bounding box center [1130, 203] width 60 height 22
click at [1157, 236] on link "Chat with this Crew" at bounding box center [1078, 237] width 166 height 27
click at [884, 280] on body "maisoncmi45@gmail.com Settings Build Automations Crew Studio" at bounding box center [710, 352] width 1421 height 705
click at [591, 195] on span "Online" at bounding box center [608, 198] width 35 height 21
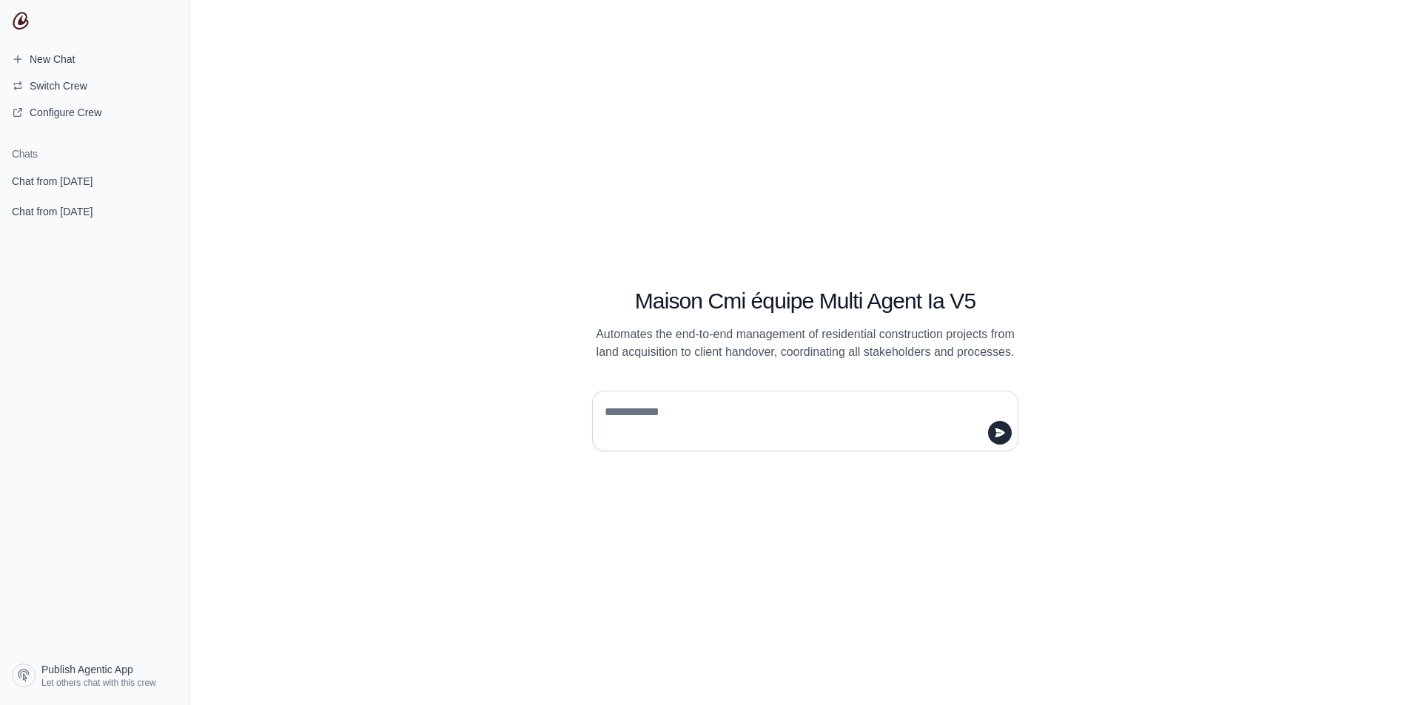
click at [653, 407] on textarea at bounding box center [801, 420] width 398 height 41
type textarea "**********"
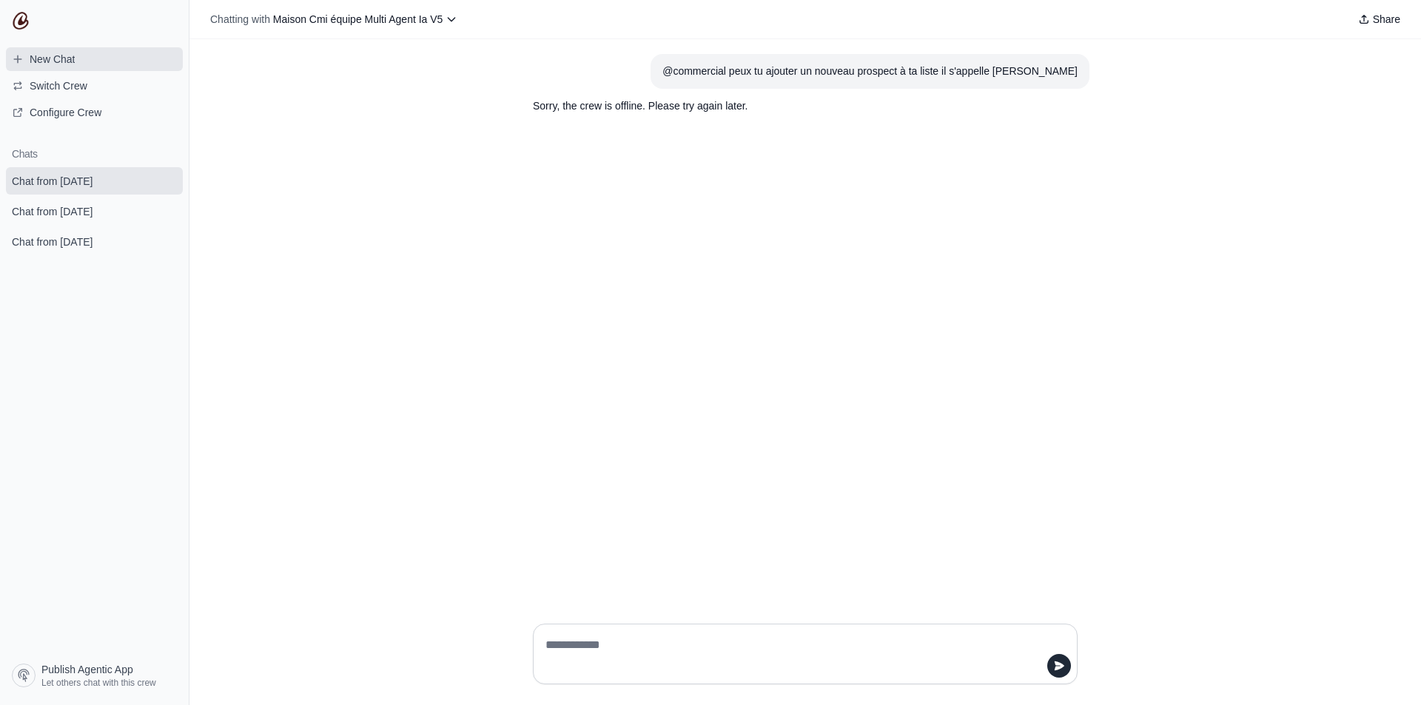
click at [58, 59] on span "New Chat" at bounding box center [52, 59] width 45 height 15
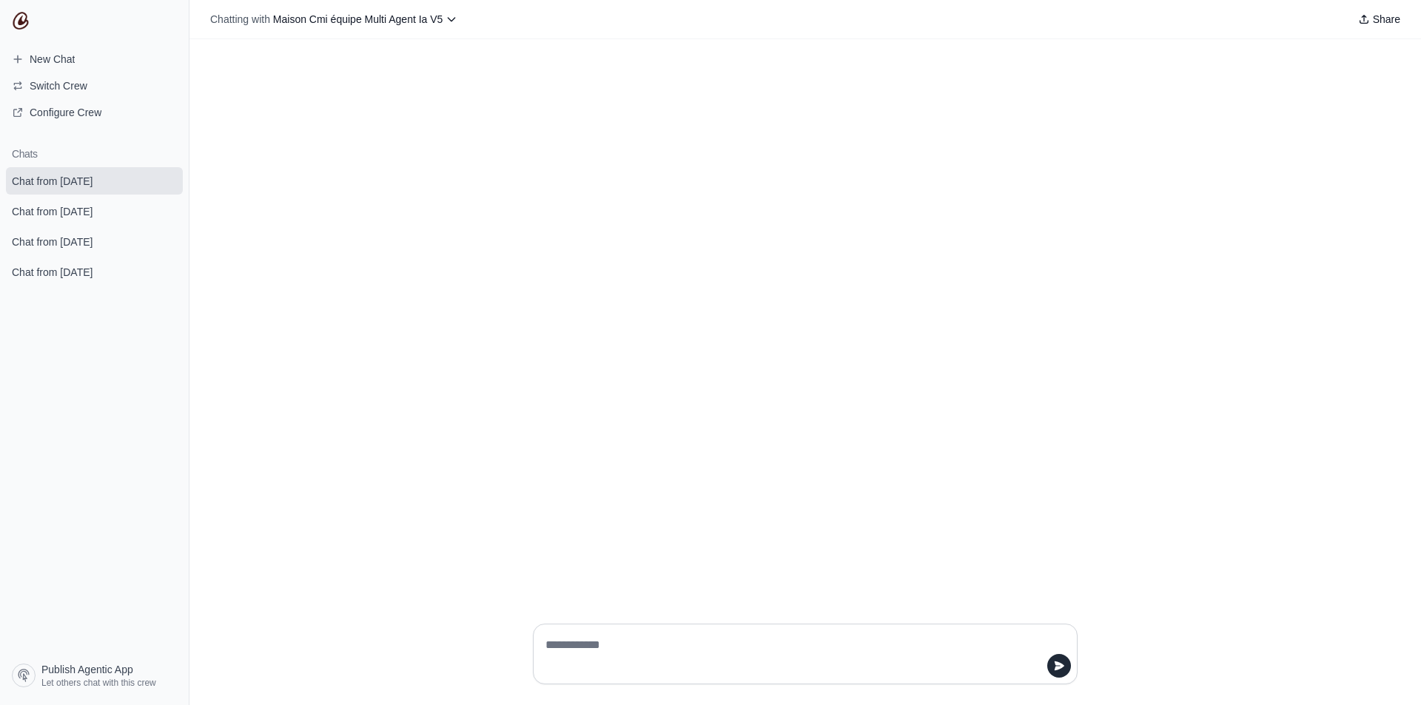
click at [571, 642] on textarea at bounding box center [800, 653] width 517 height 41
type textarea "**********"
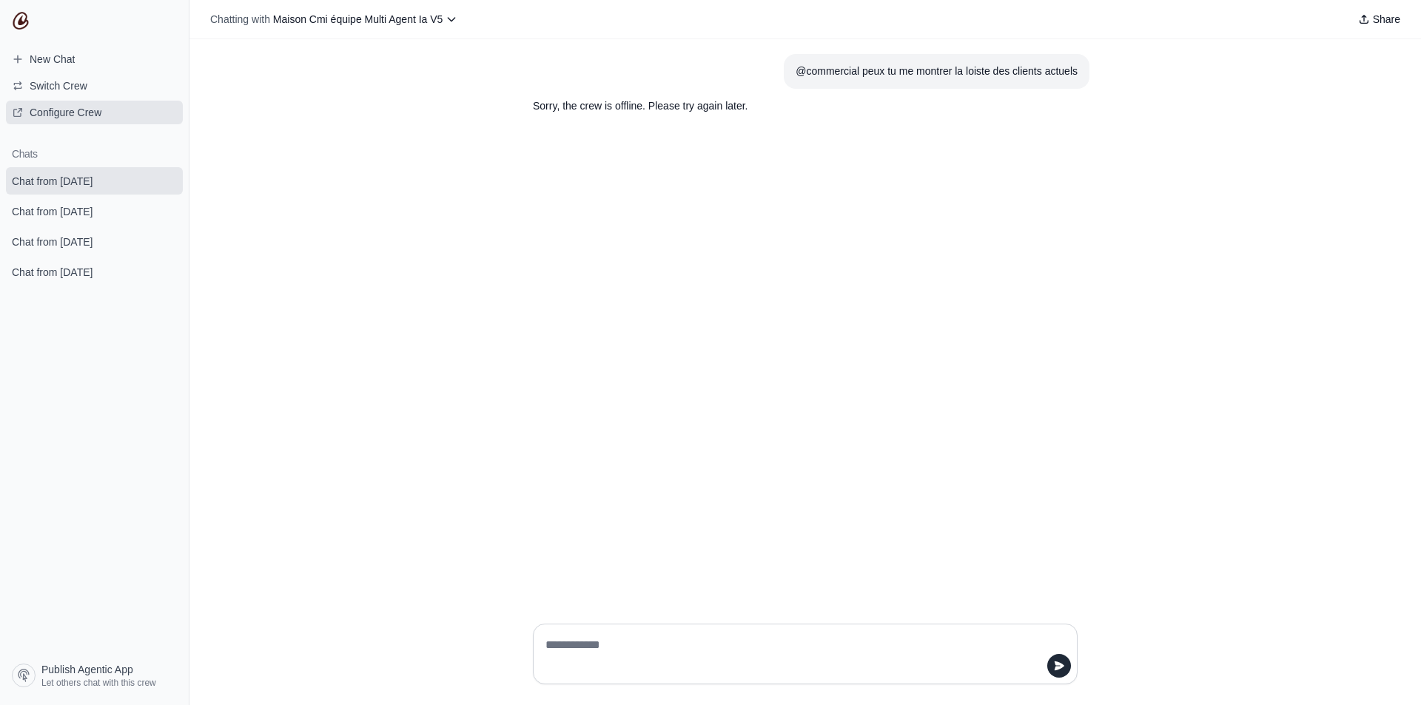
click at [69, 111] on span "Configure Crew" at bounding box center [66, 112] width 72 height 15
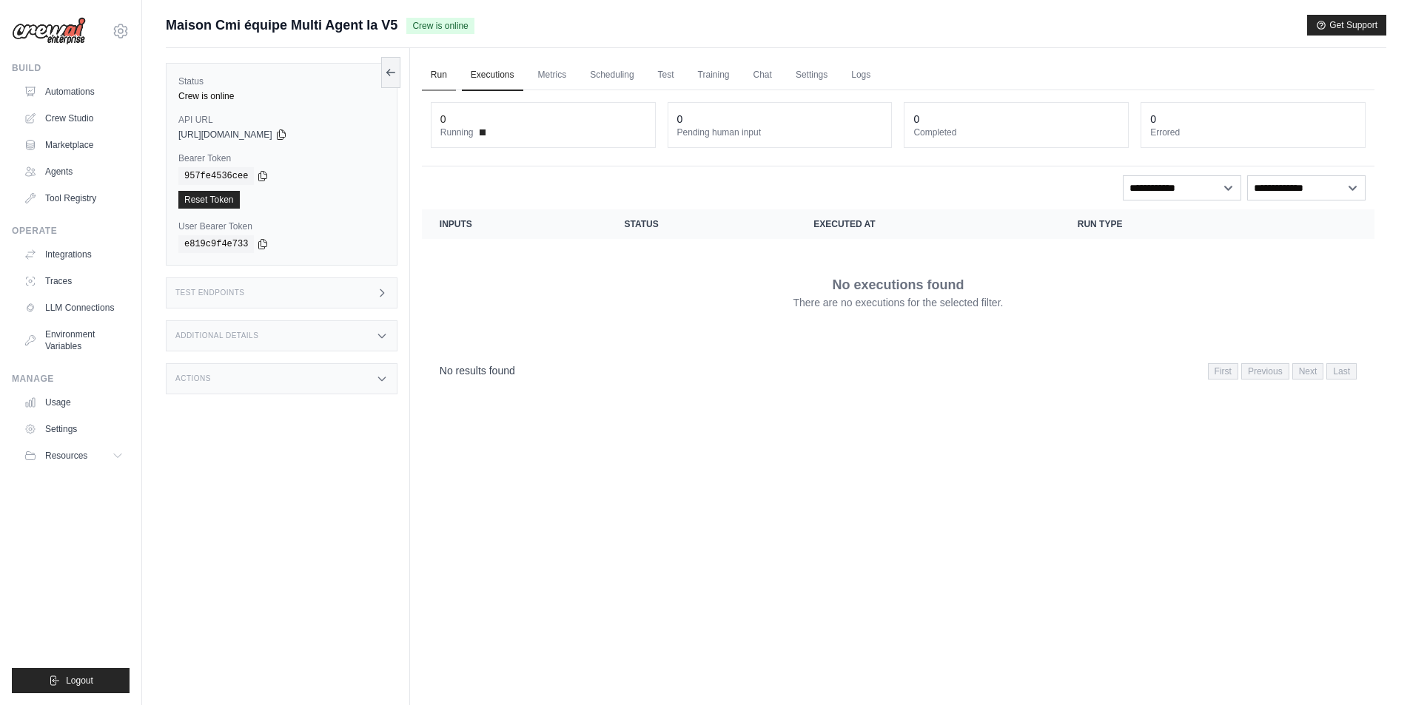
click at [431, 75] on link "Run" at bounding box center [439, 75] width 34 height 31
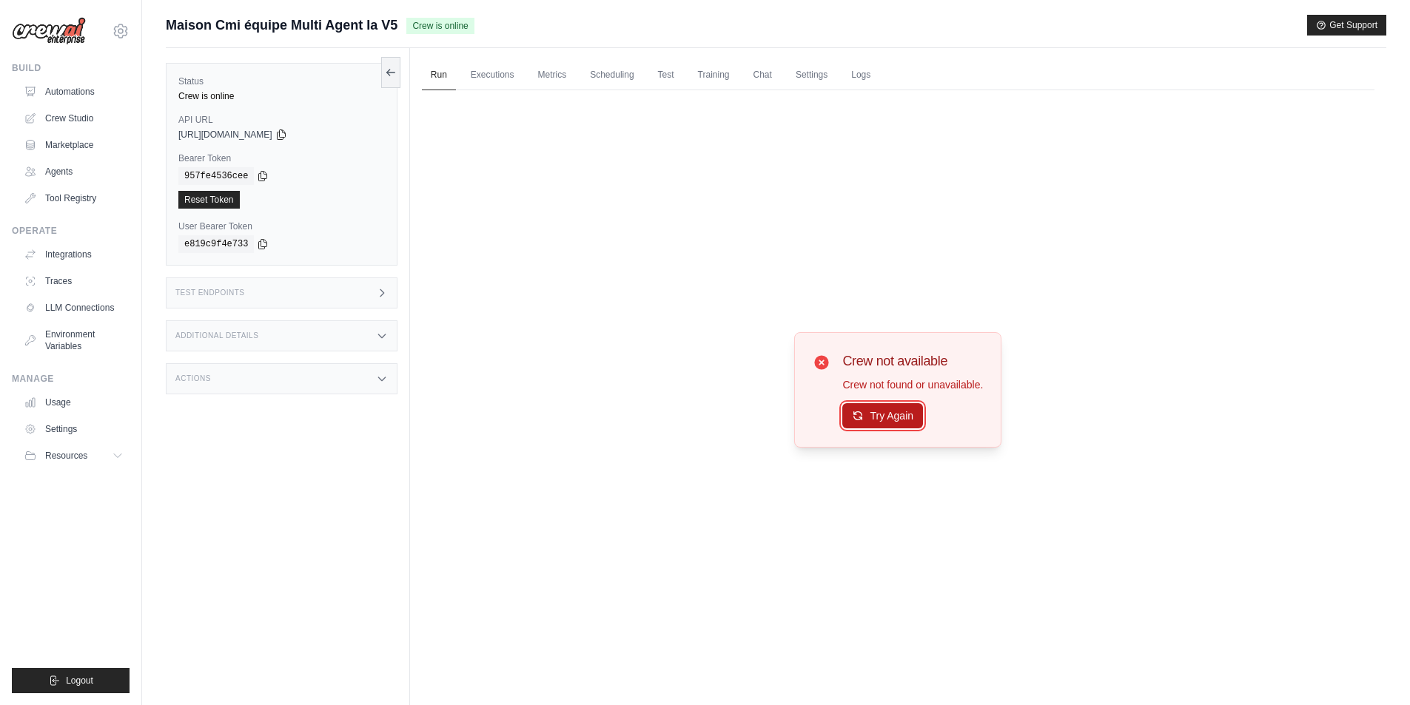
click at [879, 413] on button "Try Again" at bounding box center [882, 415] width 81 height 25
click at [879, 413] on button "Try Again" at bounding box center [882, 416] width 81 height 25
click at [659, 72] on link "Test" at bounding box center [666, 75] width 34 height 31
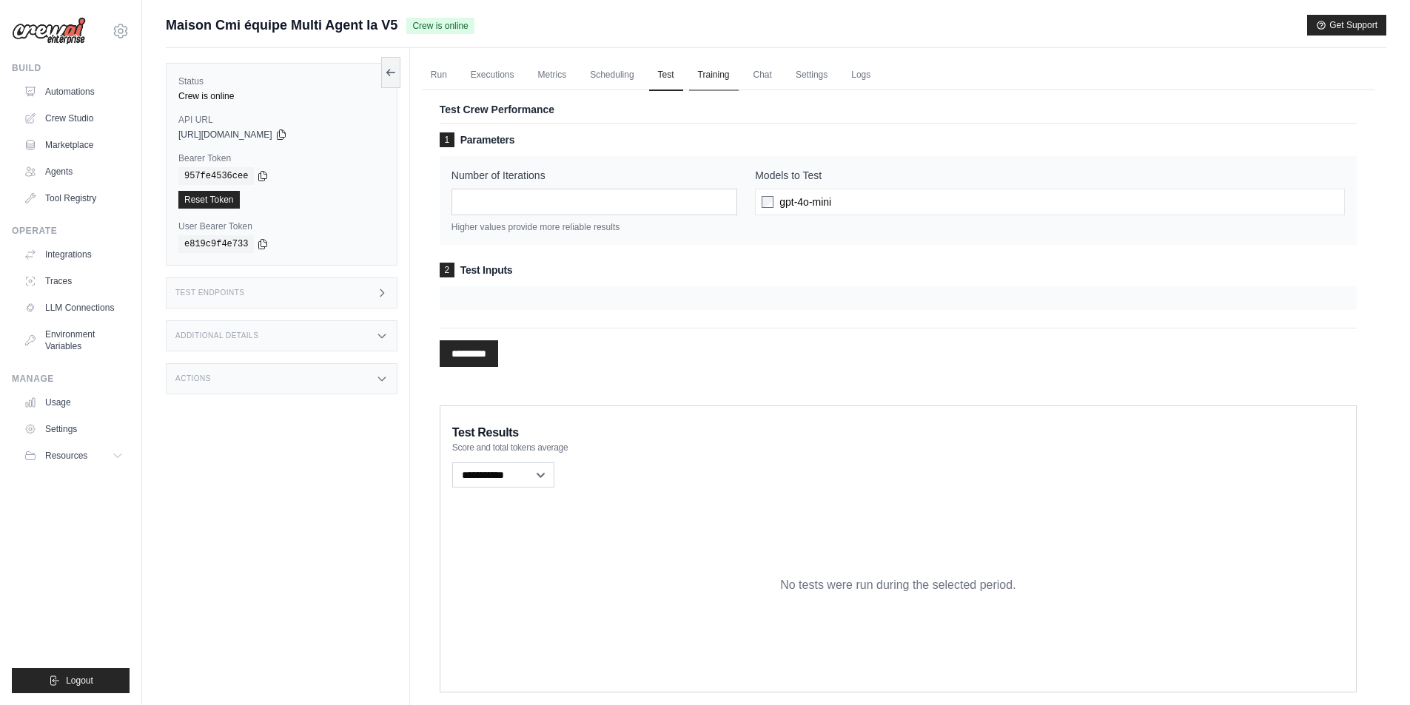
click at [720, 75] on link "Training" at bounding box center [714, 75] width 50 height 31
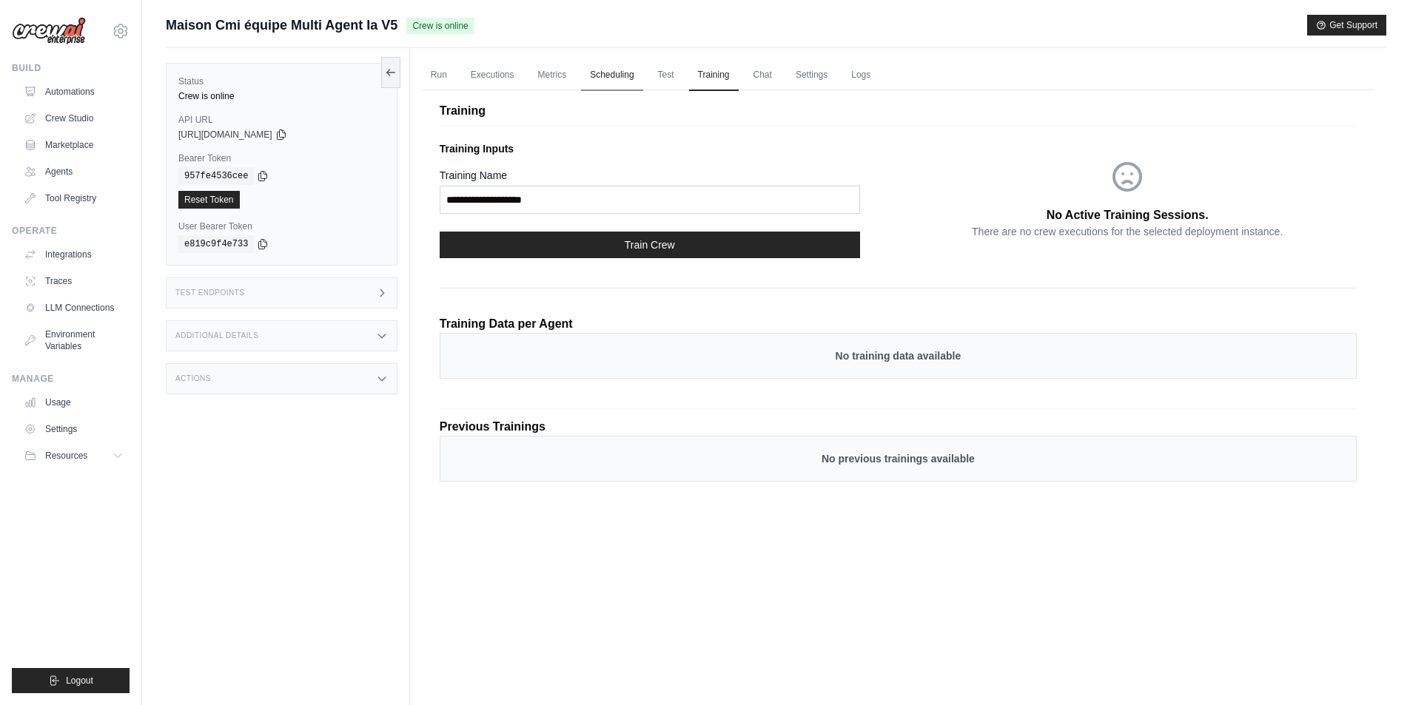
click at [607, 69] on link "Scheduling" at bounding box center [611, 75] width 61 height 31
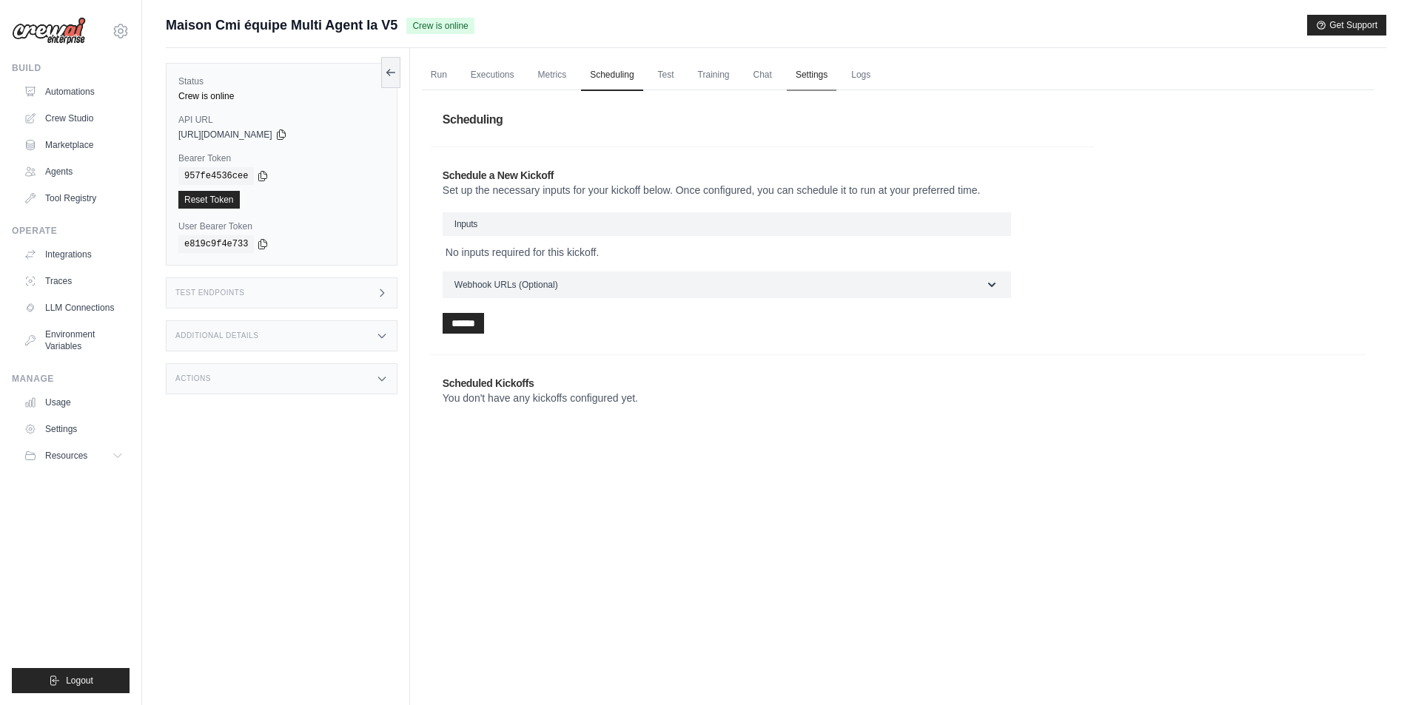
click at [811, 80] on link "Settings" at bounding box center [812, 75] width 50 height 31
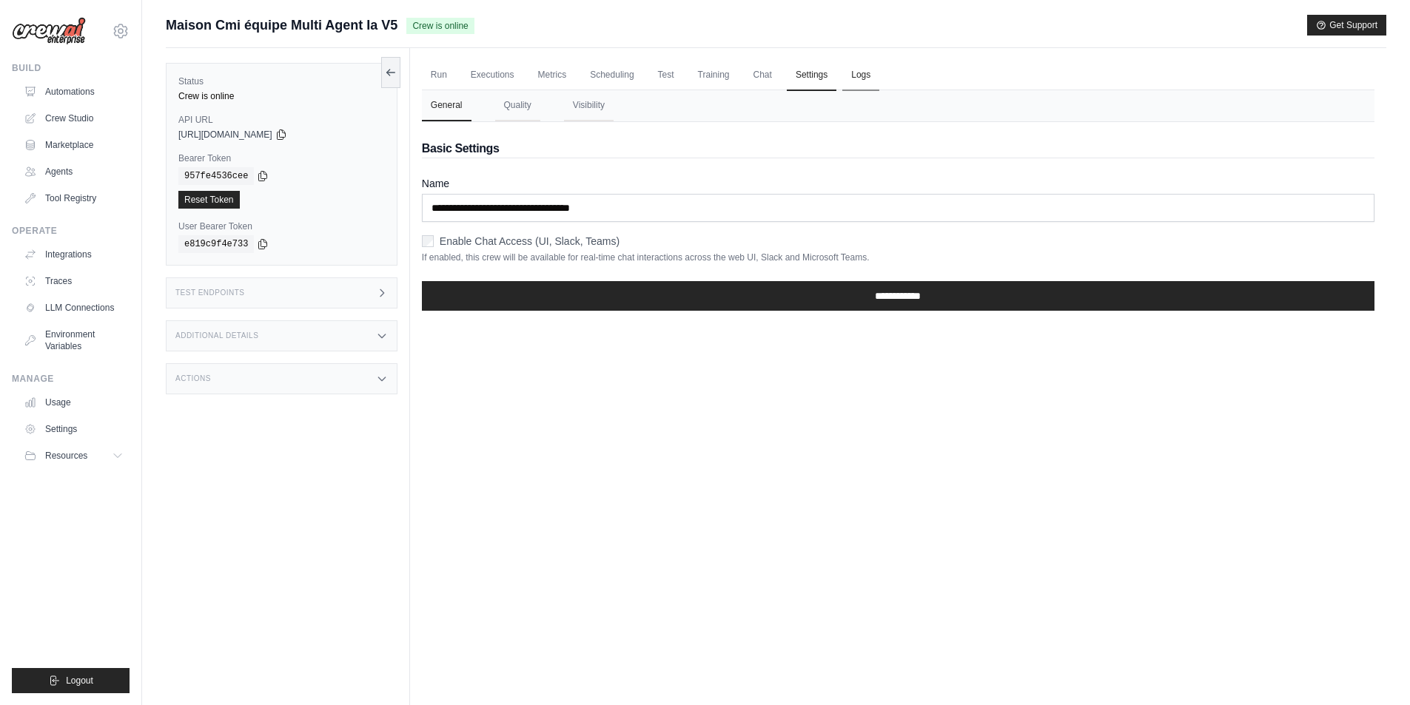
click at [852, 73] on link "Logs" at bounding box center [860, 75] width 37 height 31
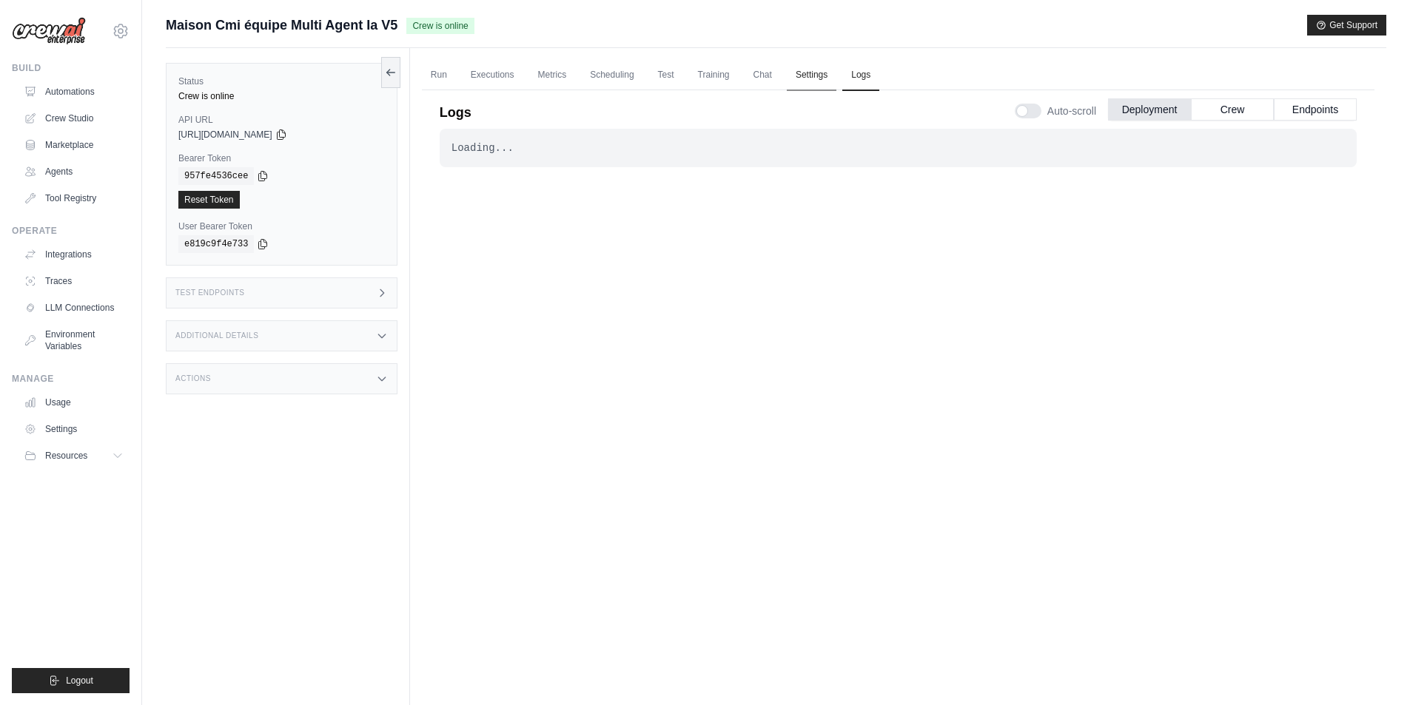
click at [811, 69] on link "Settings" at bounding box center [812, 75] width 50 height 31
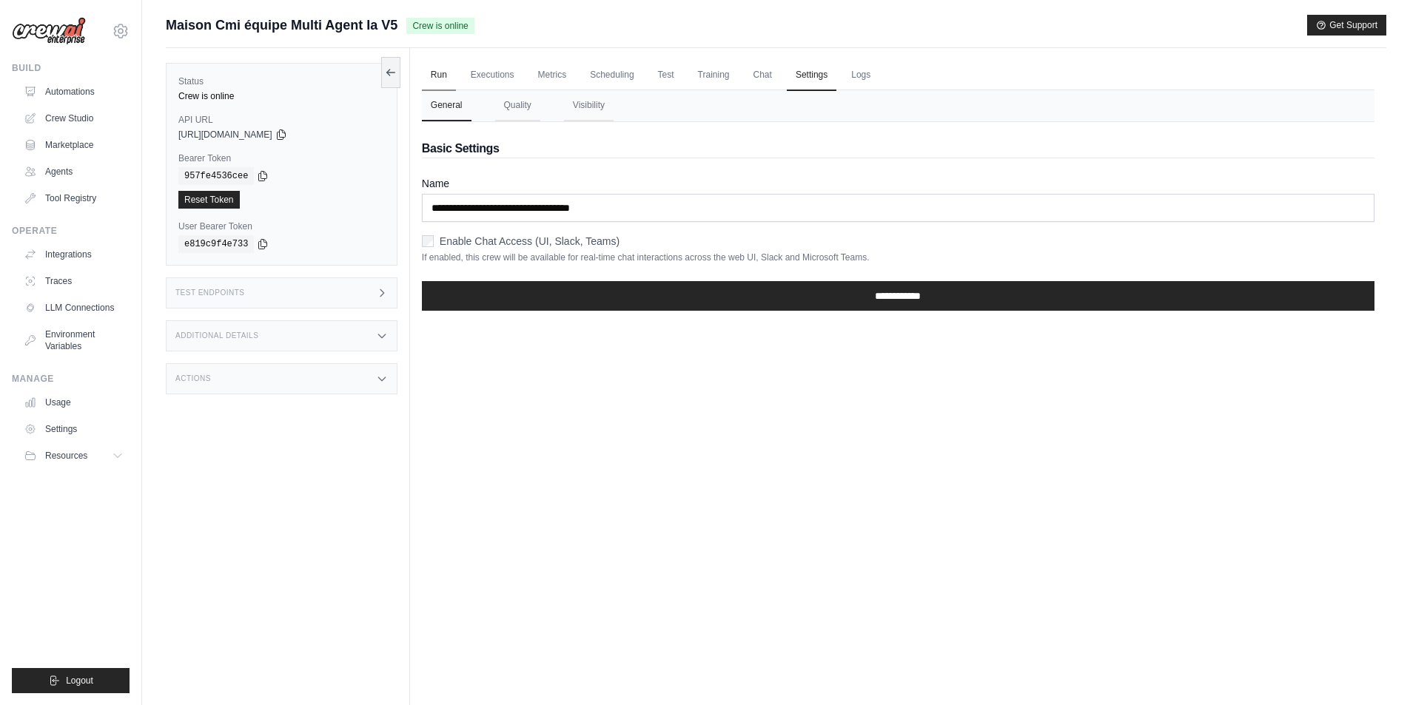
click at [438, 69] on link "Run" at bounding box center [439, 75] width 34 height 31
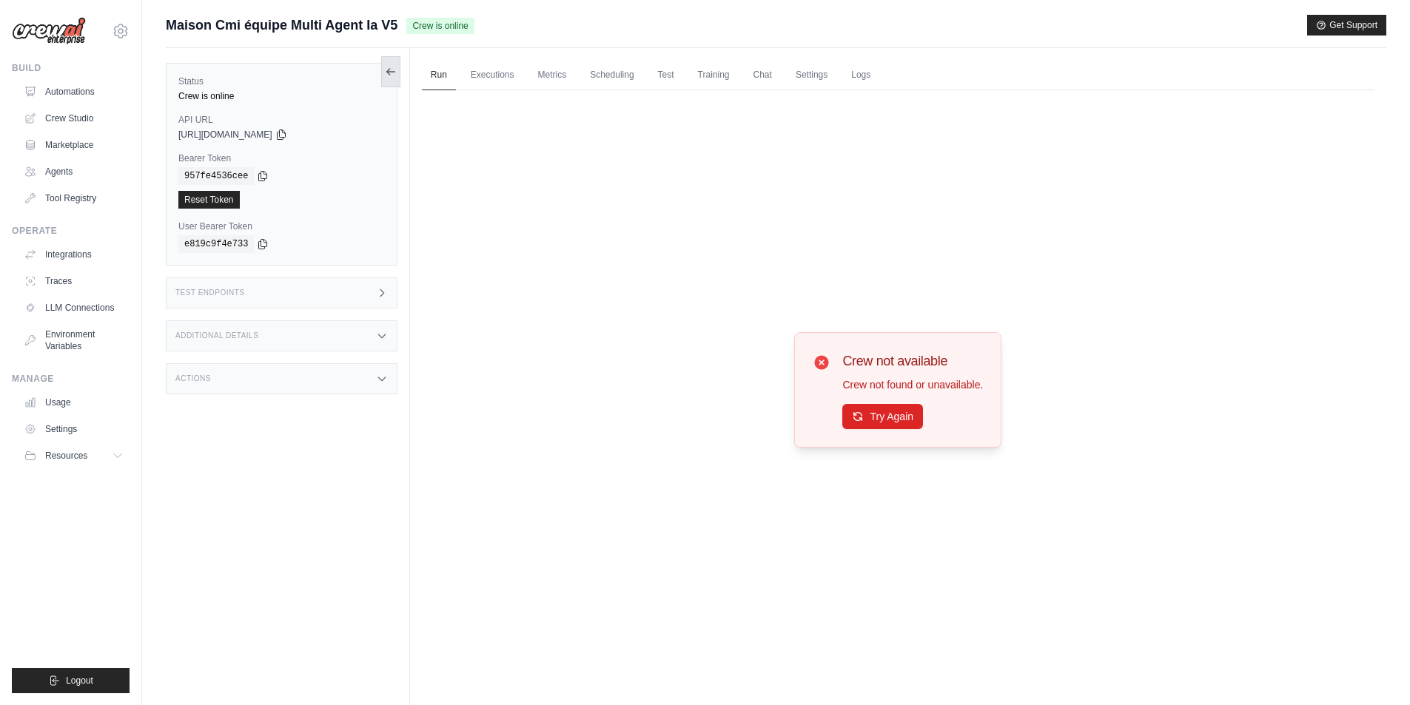
click at [389, 76] on icon at bounding box center [391, 72] width 12 height 12
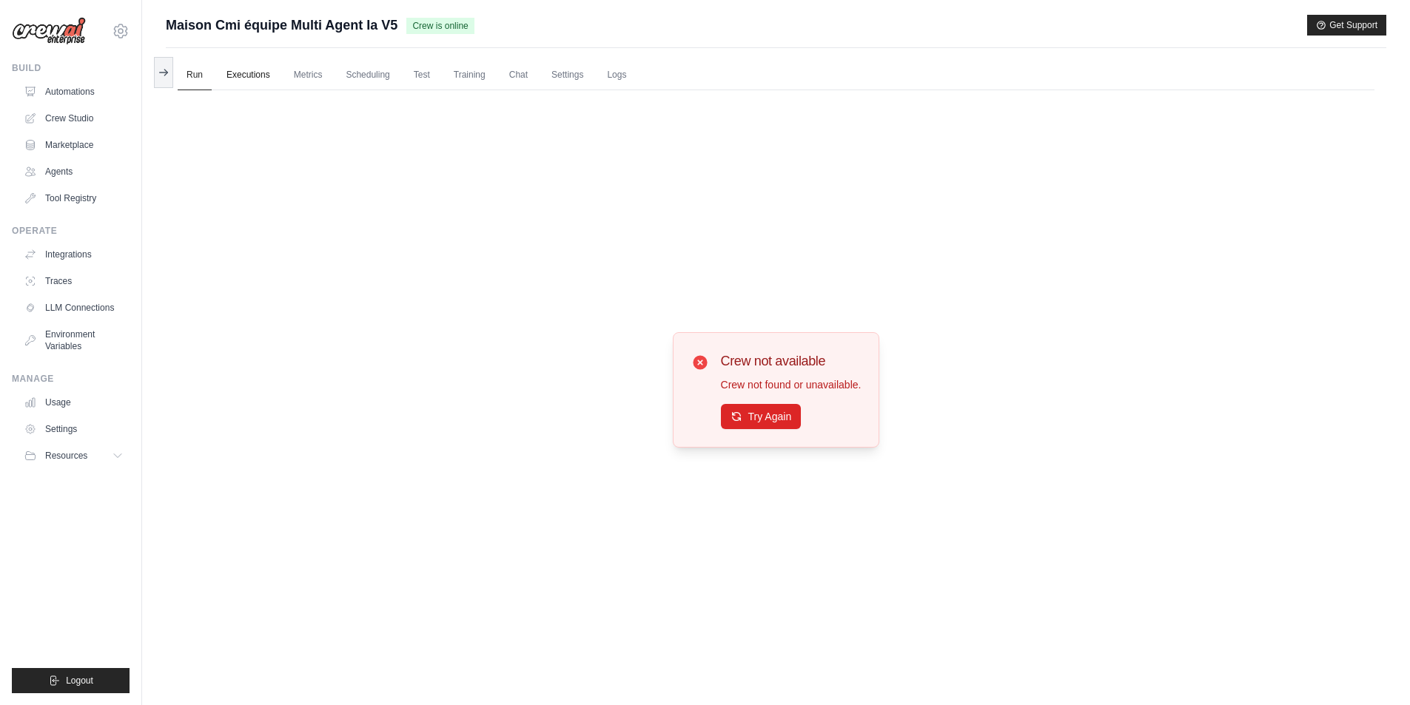
click at [250, 74] on link "Executions" at bounding box center [248, 75] width 61 height 31
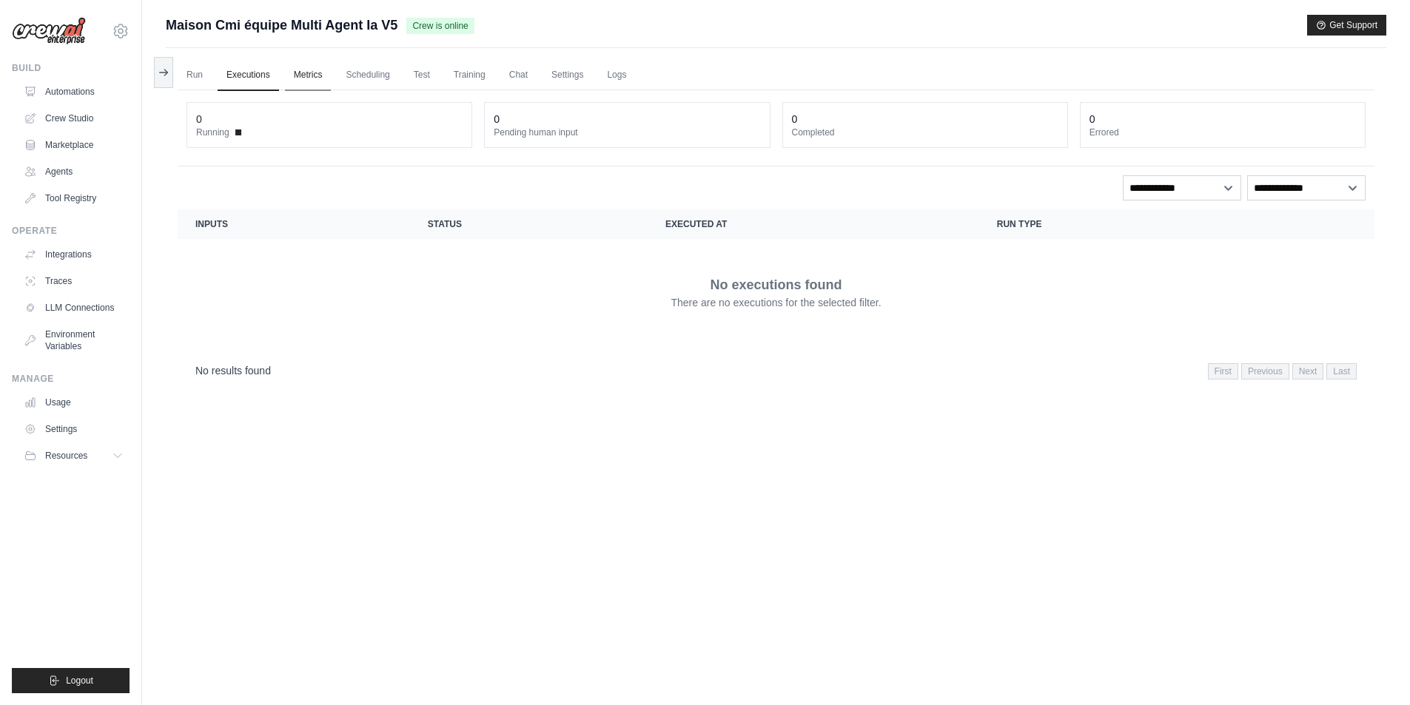
click at [308, 66] on link "Metrics" at bounding box center [308, 75] width 47 height 31
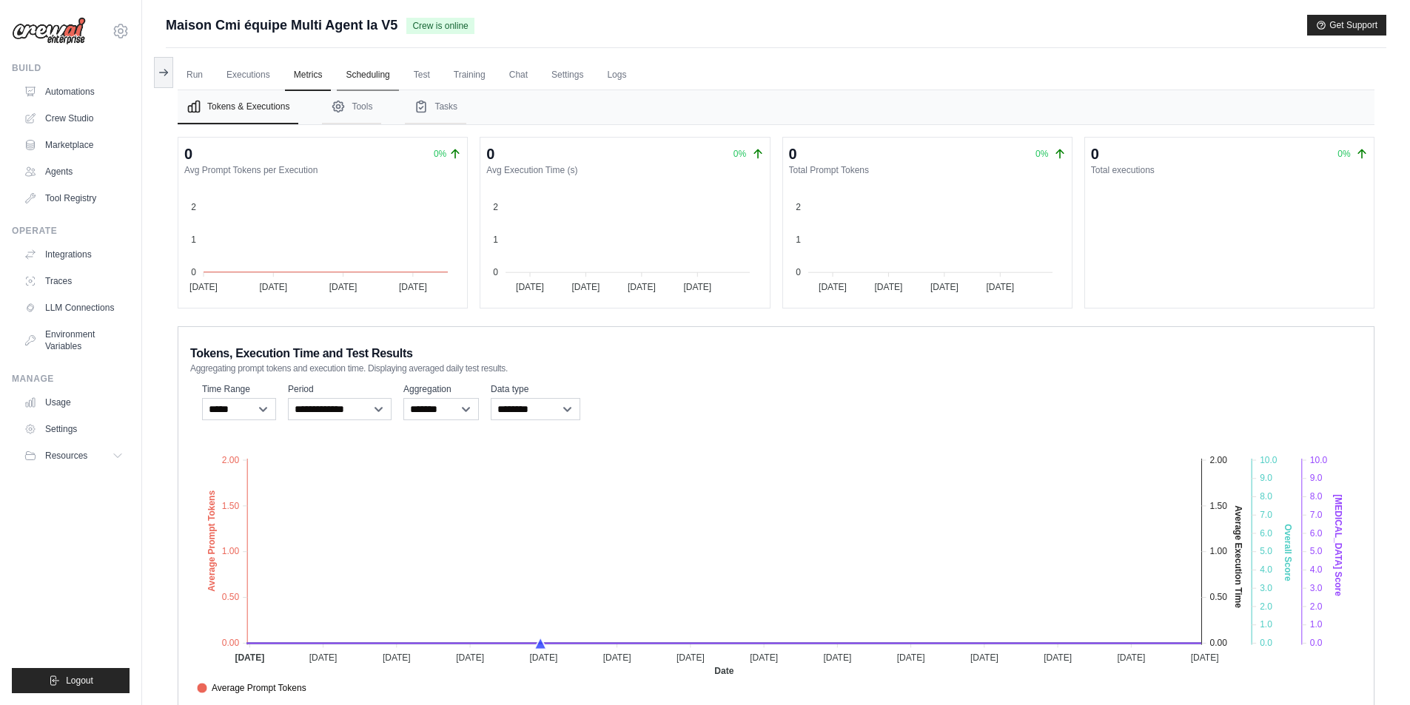
click at [376, 73] on link "Scheduling" at bounding box center [367, 75] width 61 height 31
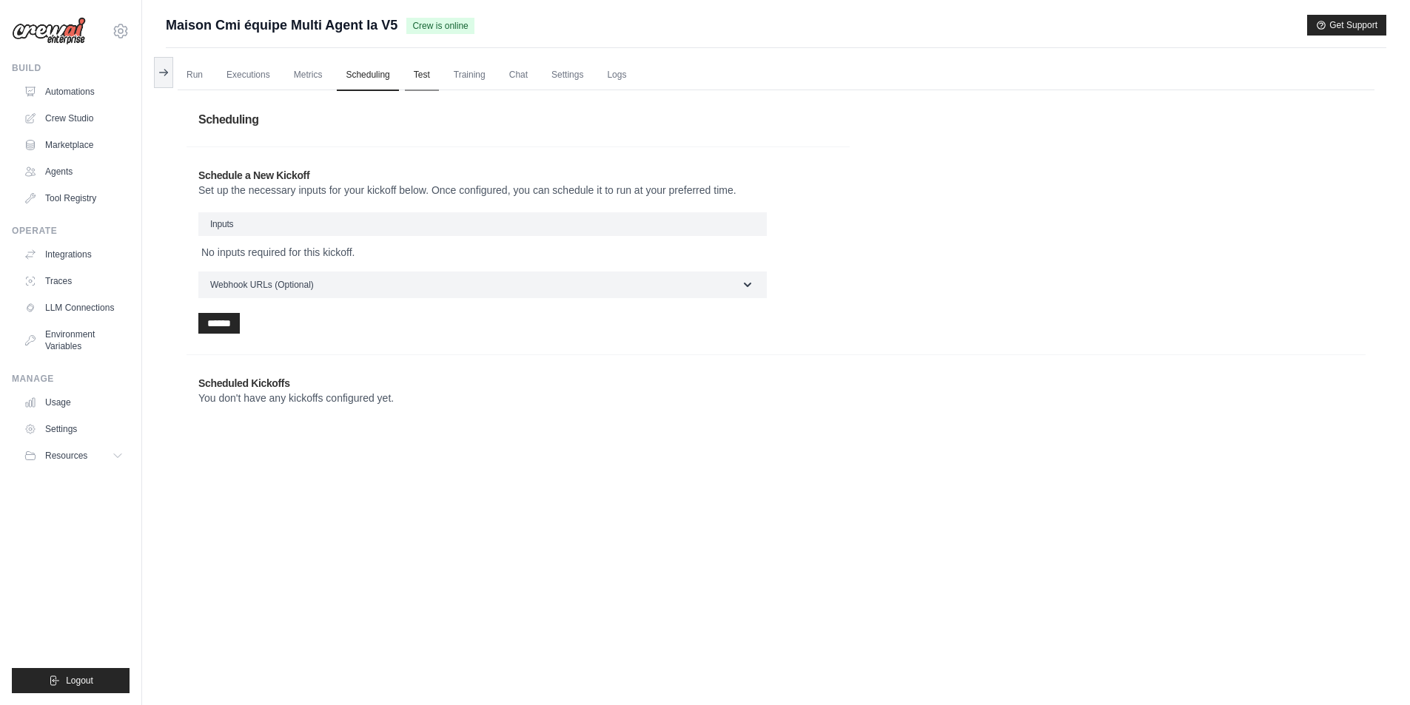
click at [427, 75] on link "Test" at bounding box center [422, 75] width 34 height 31
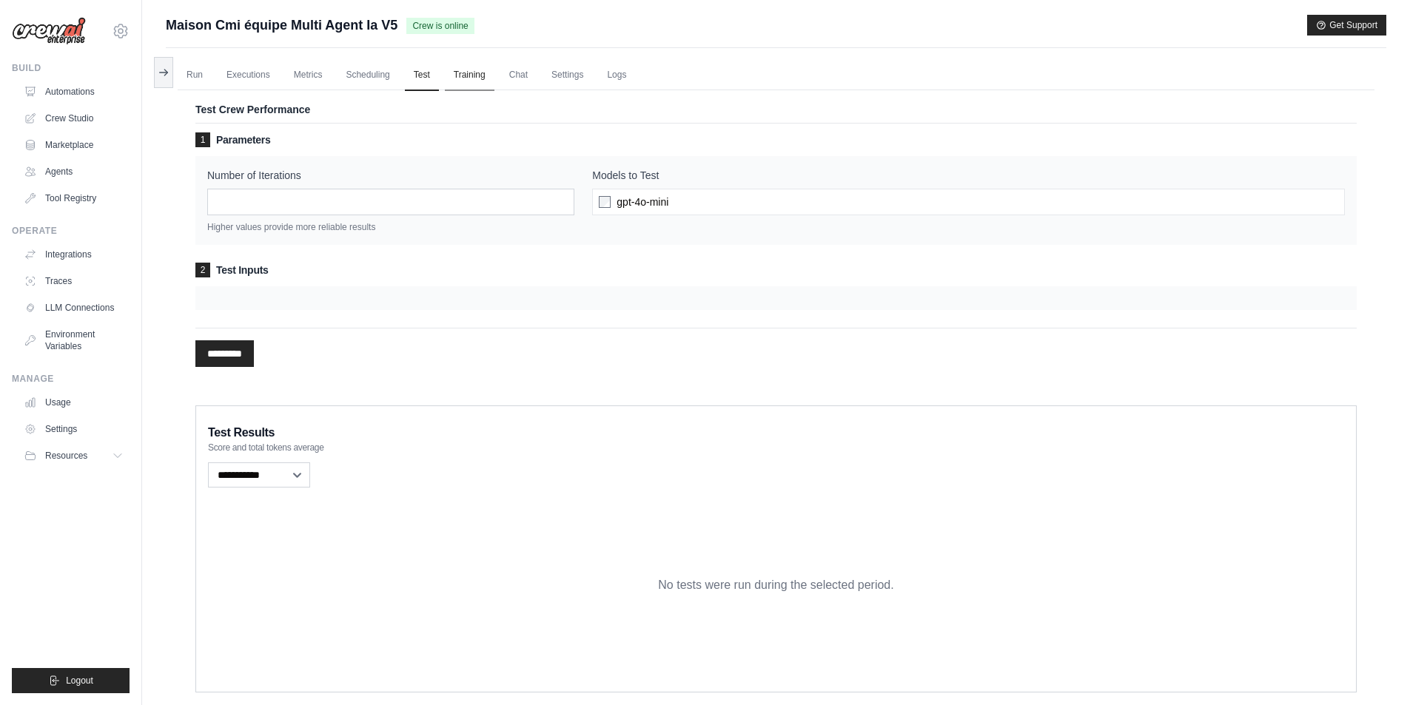
click at [473, 76] on link "Training" at bounding box center [470, 75] width 50 height 31
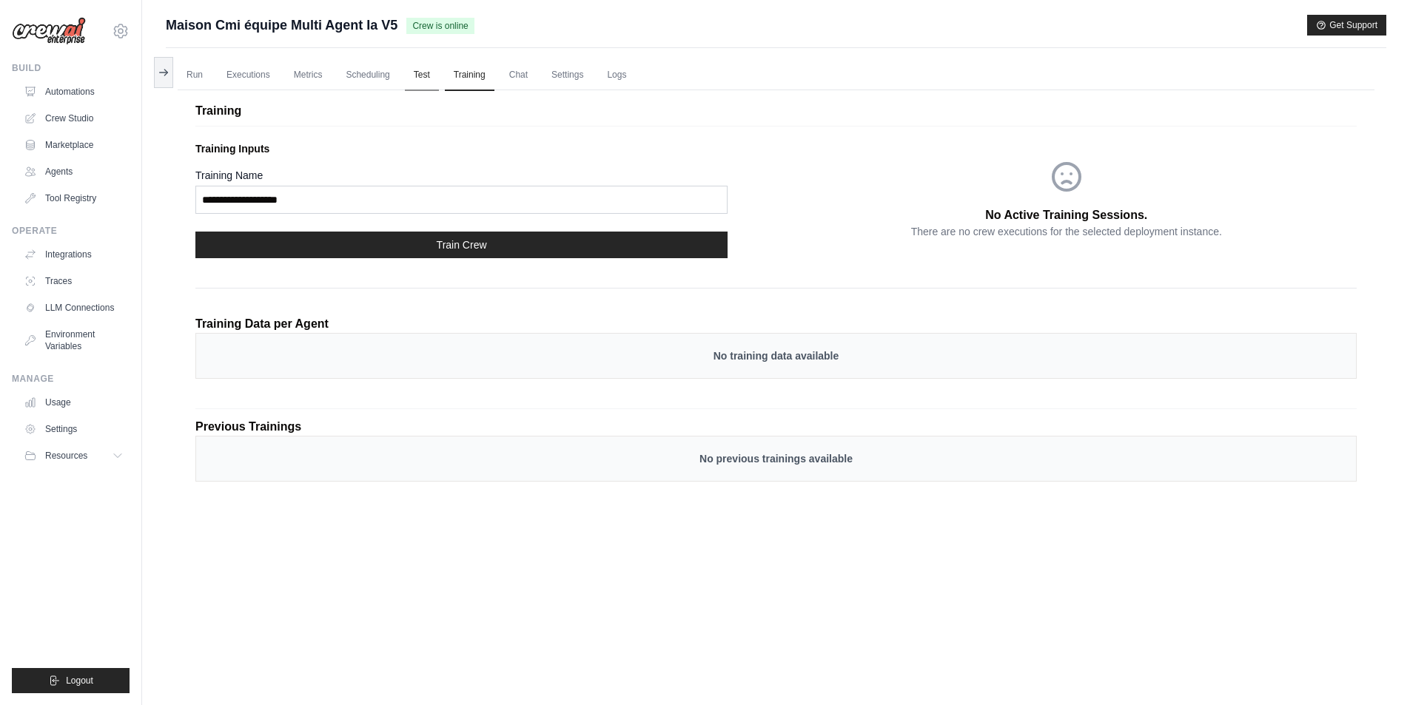
click at [417, 75] on link "Test" at bounding box center [422, 75] width 34 height 31
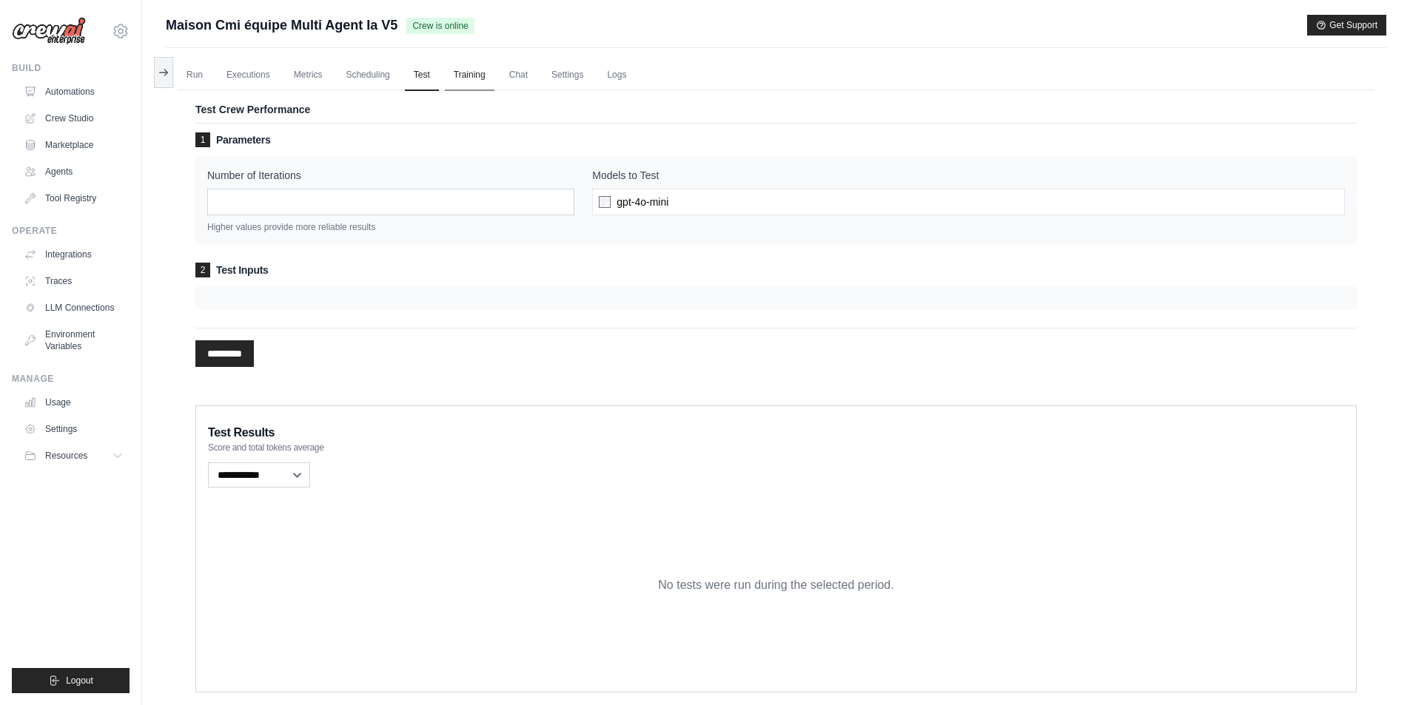
click at [476, 81] on link "Training" at bounding box center [470, 75] width 50 height 31
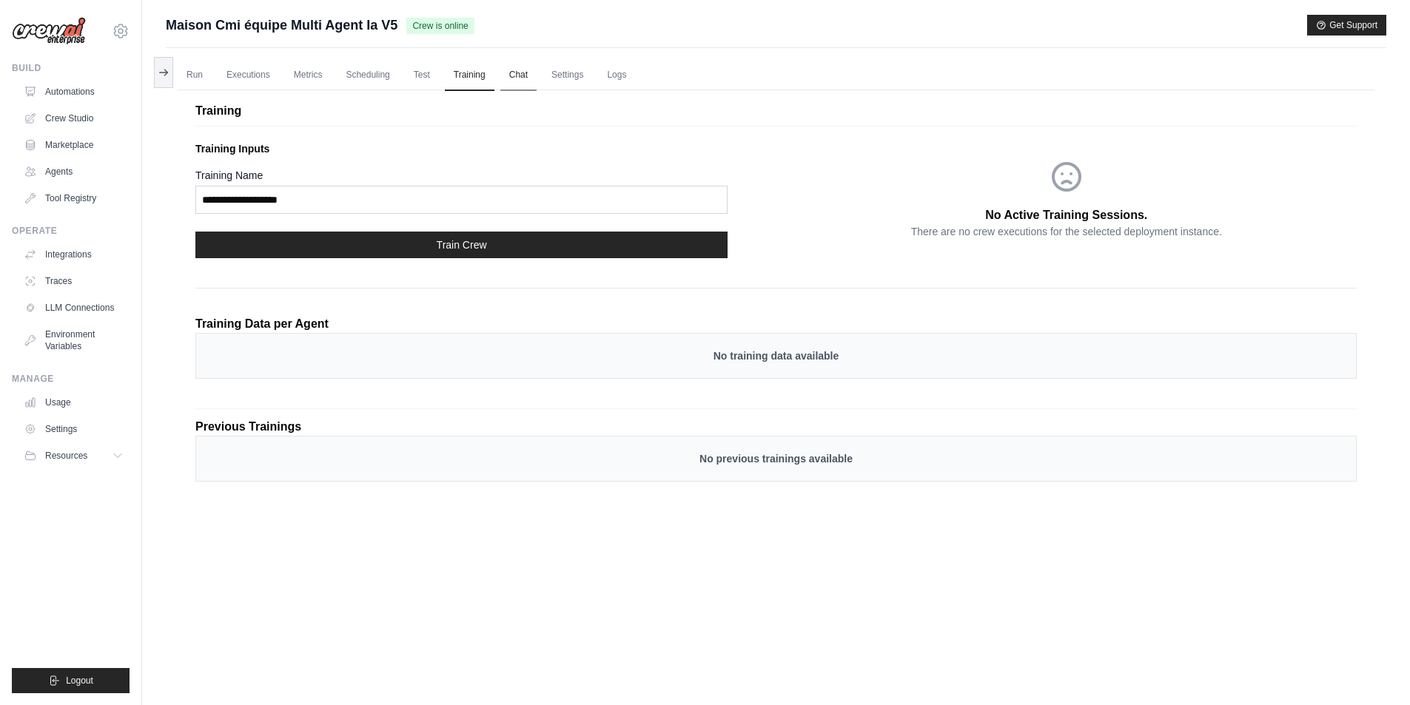
click at [514, 75] on link "Chat" at bounding box center [518, 75] width 36 height 31
click at [517, 77] on link "Chat" at bounding box center [518, 75] width 36 height 31
click at [577, 70] on link "Settings" at bounding box center [567, 75] width 50 height 31
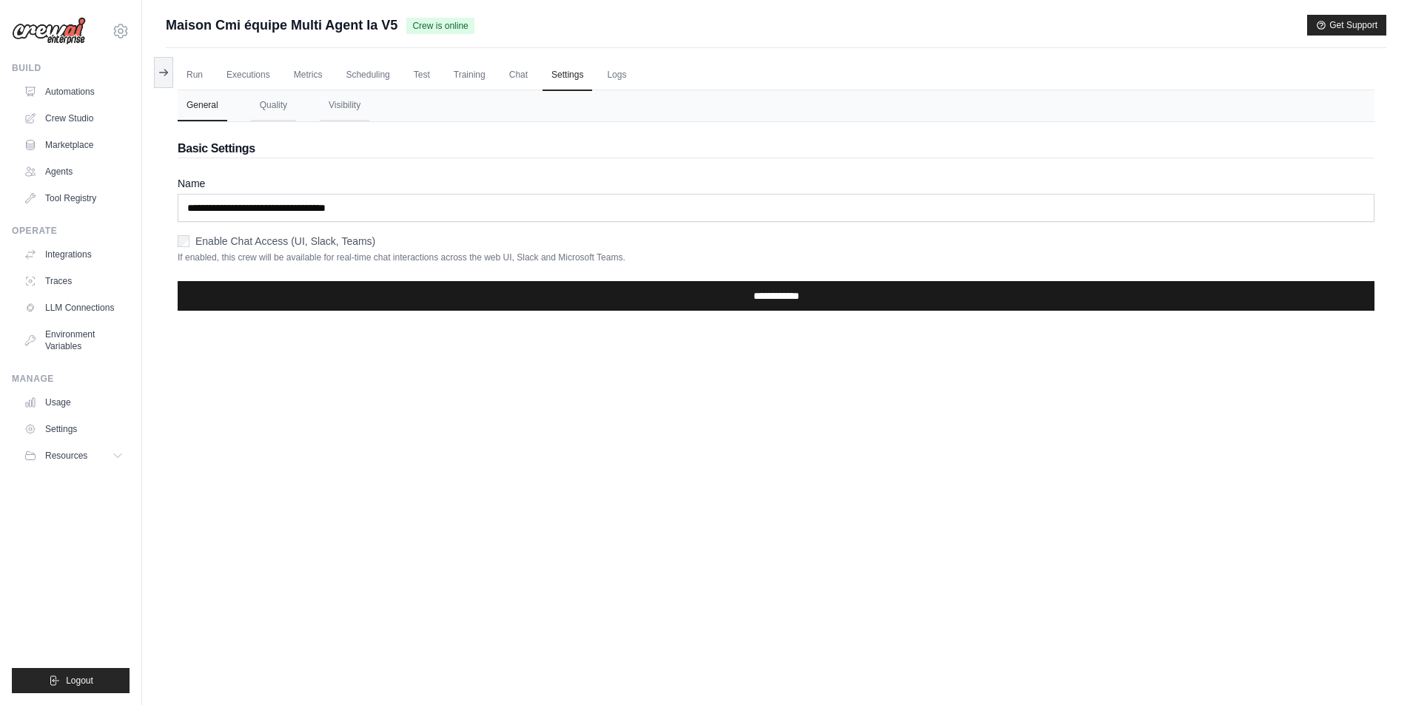
click at [290, 297] on input "**********" at bounding box center [776, 296] width 1197 height 30
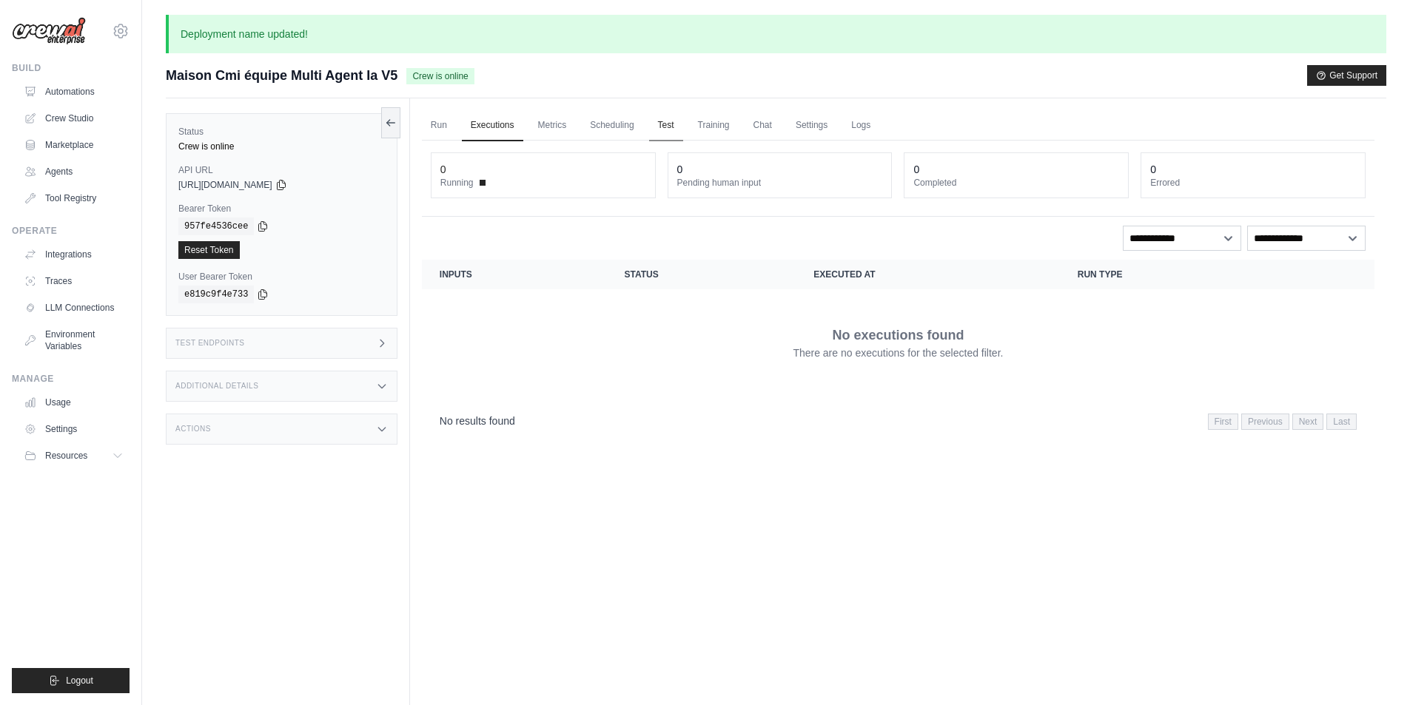
click at [670, 120] on link "Test" at bounding box center [666, 125] width 34 height 31
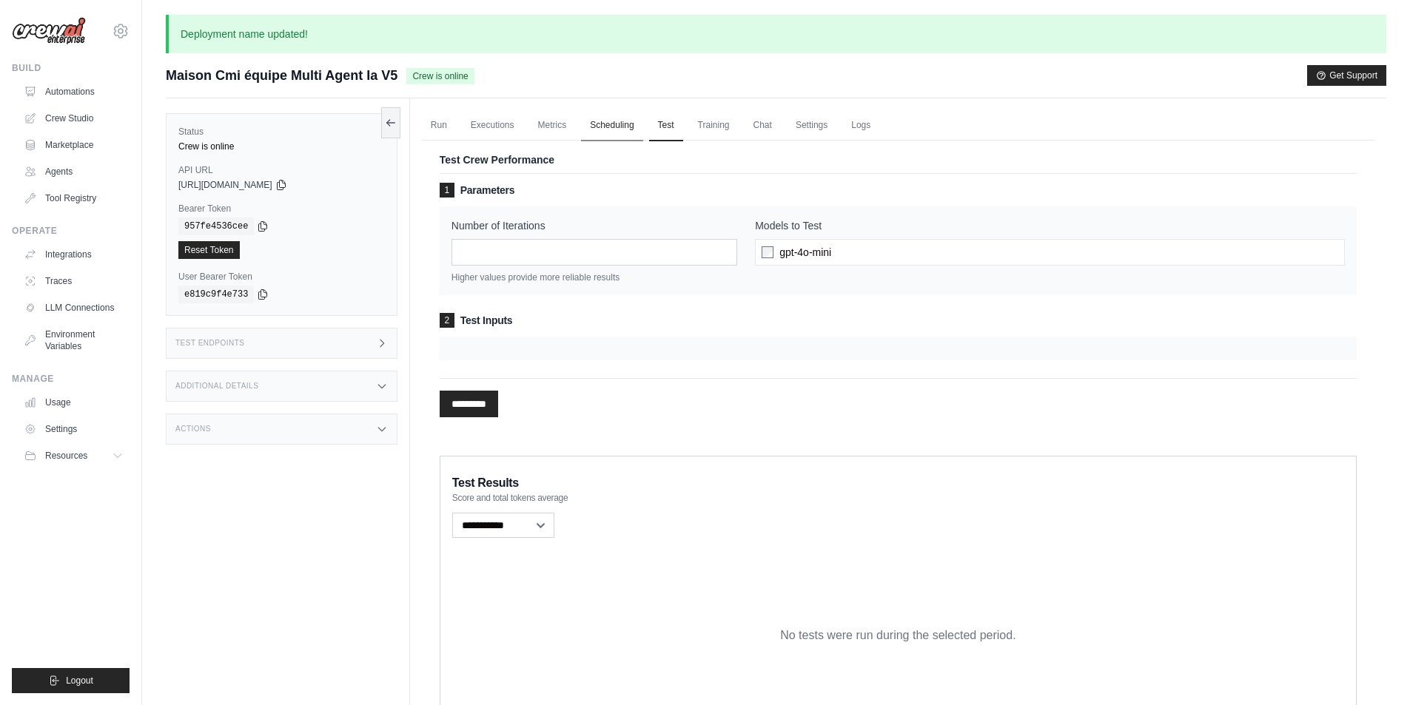
click at [611, 126] on link "Scheduling" at bounding box center [611, 125] width 61 height 31
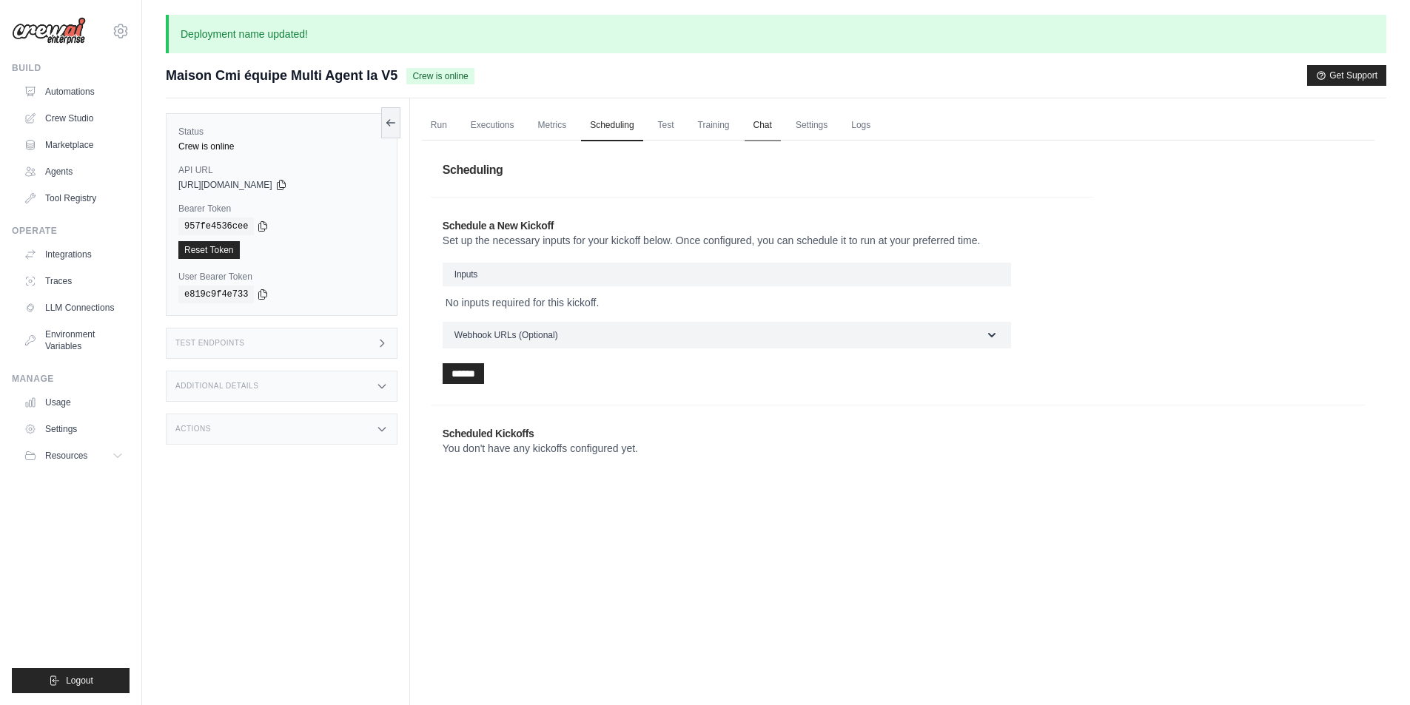
click at [756, 117] on link "Chat" at bounding box center [762, 125] width 36 height 31
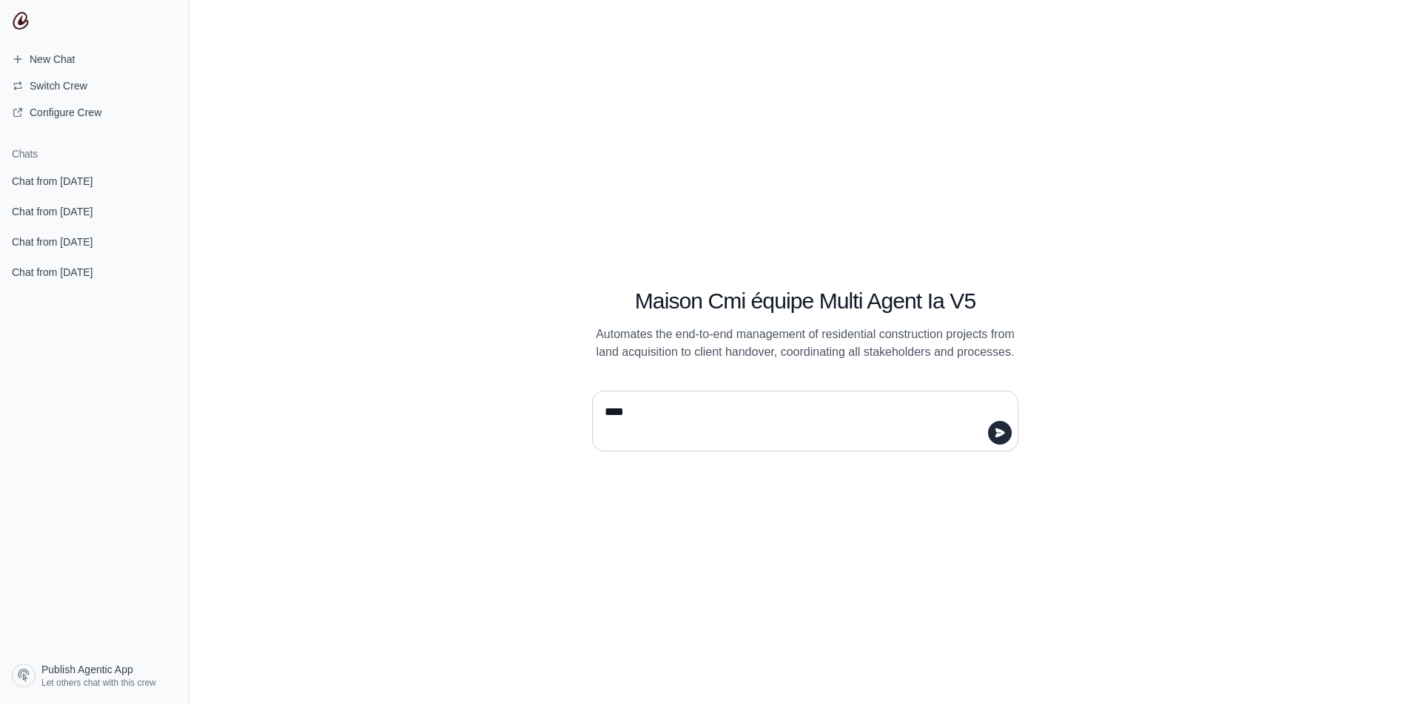
type textarea "*****"
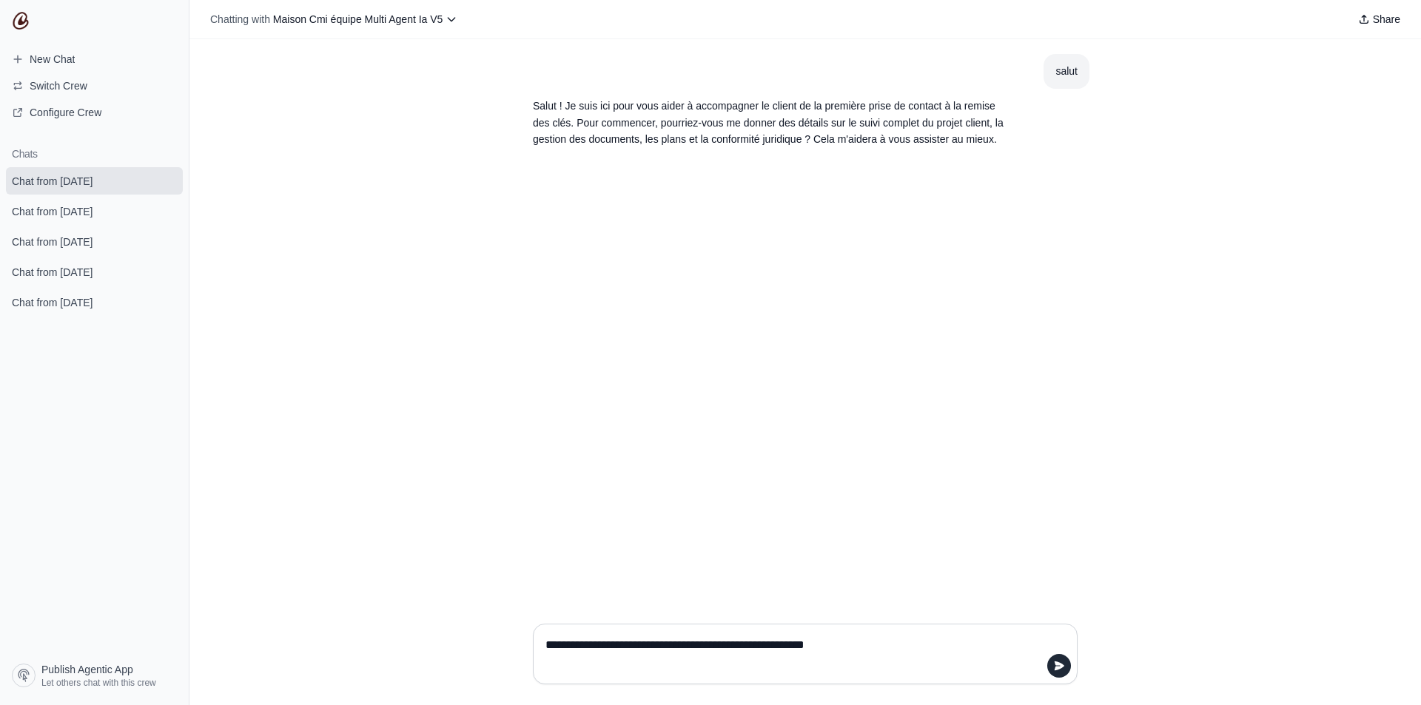
type textarea "**********"
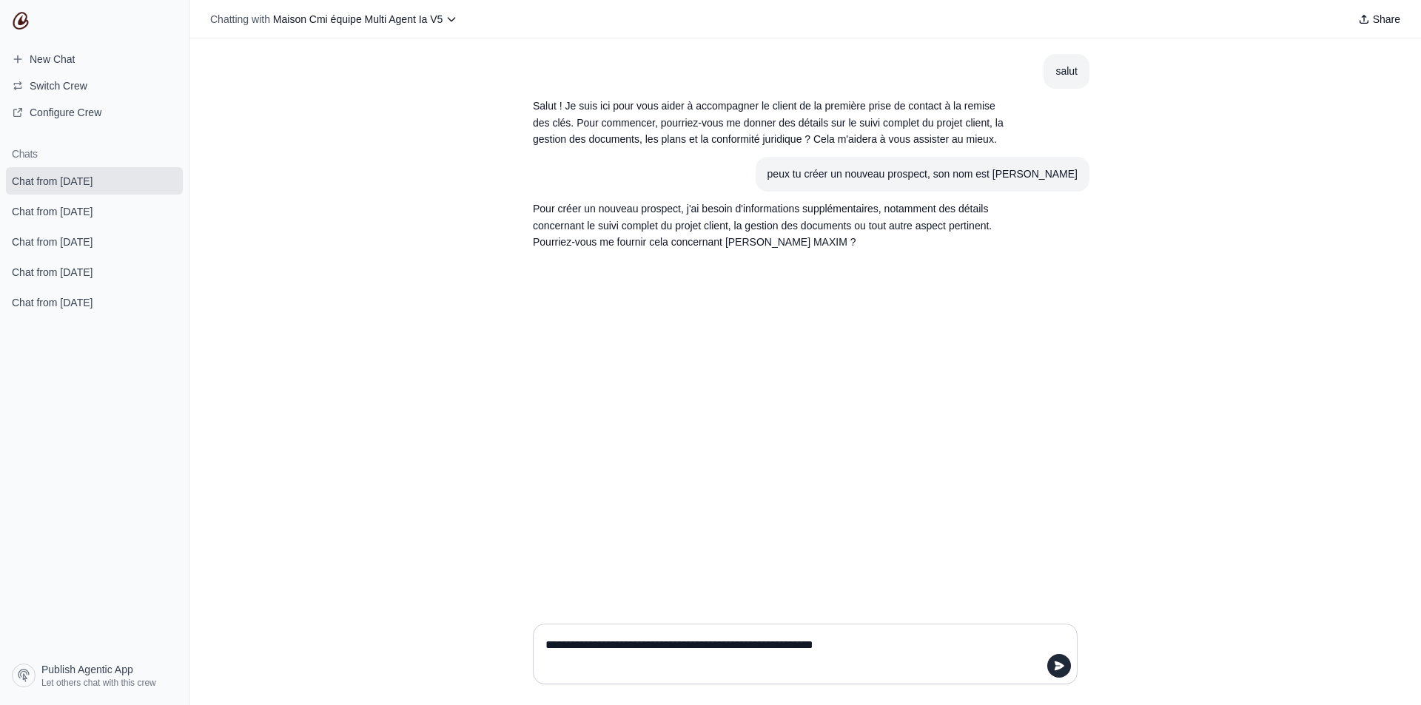
type textarea "**********"
